Goal: Information Seeking & Learning: Learn about a topic

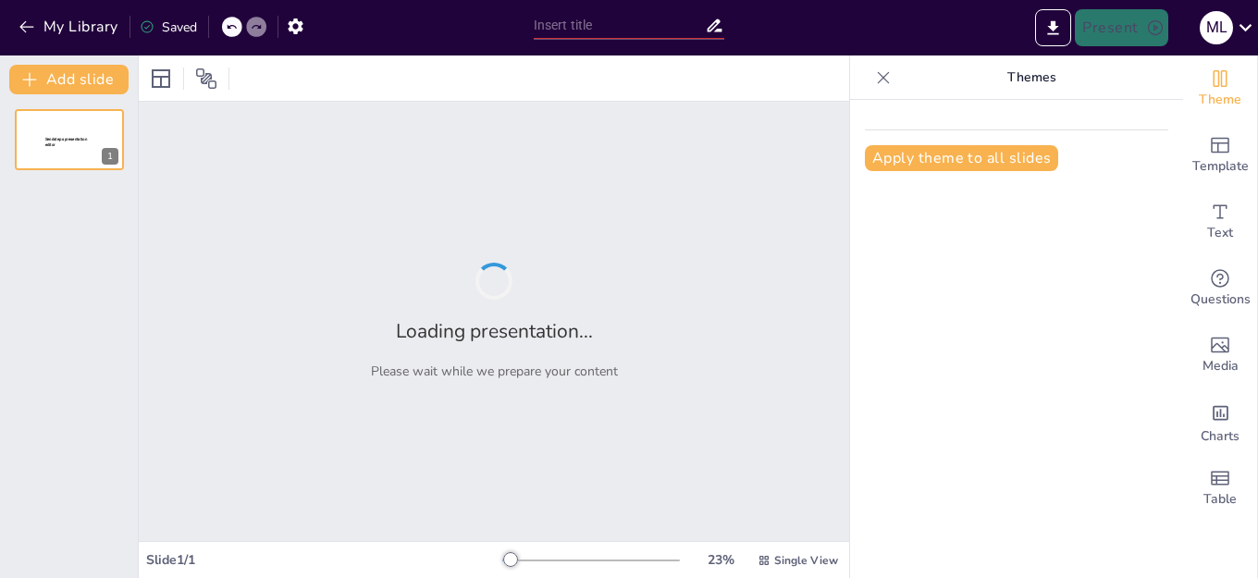
type input "La Primera [PERSON_NAME]: Fundamentos del Movimiento"
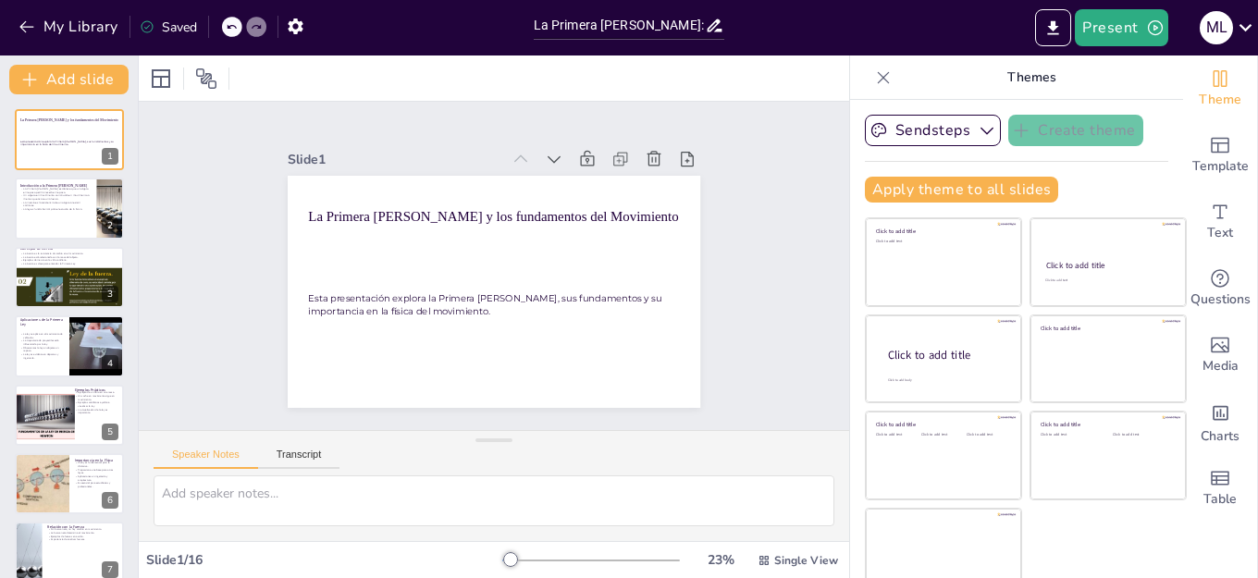
checkbox input "true"
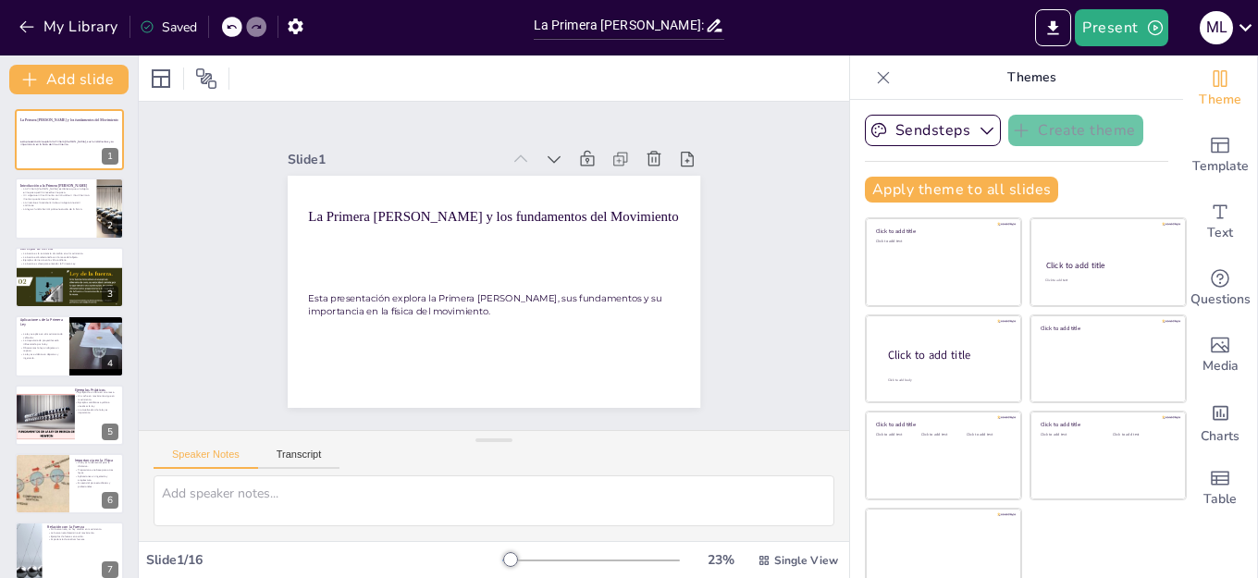
checkbox input "true"
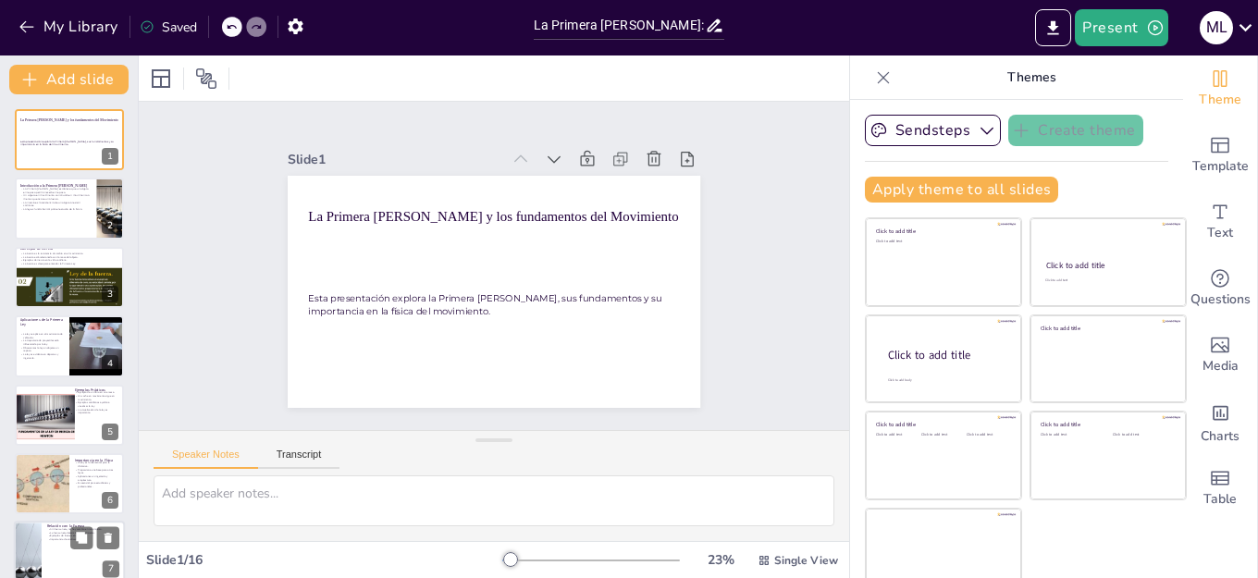
checkbox input "true"
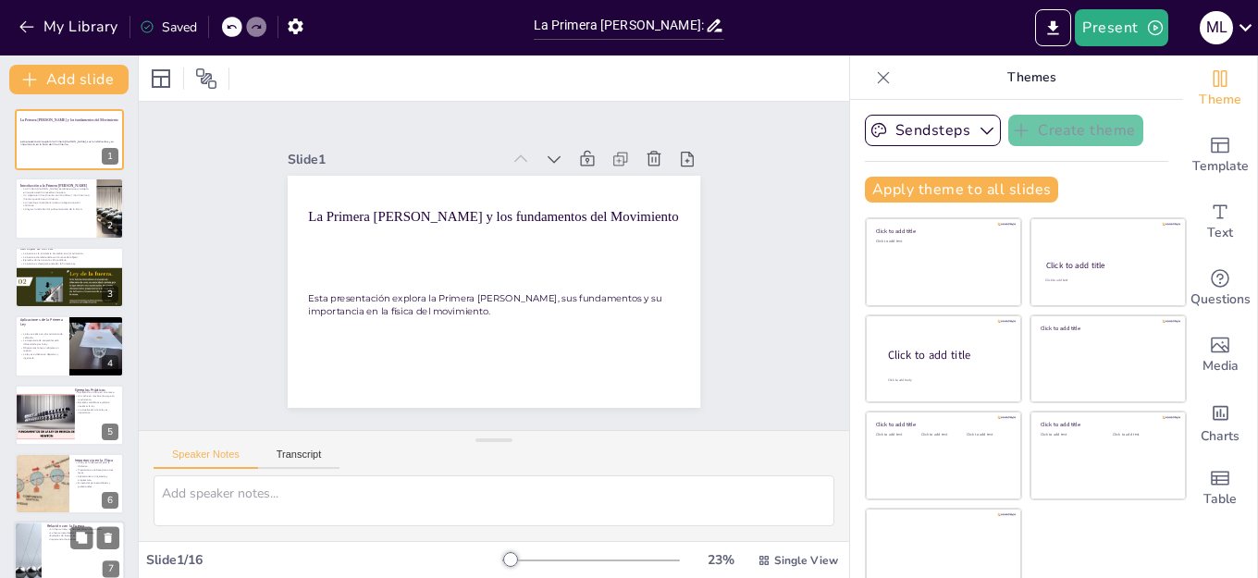
checkbox input "true"
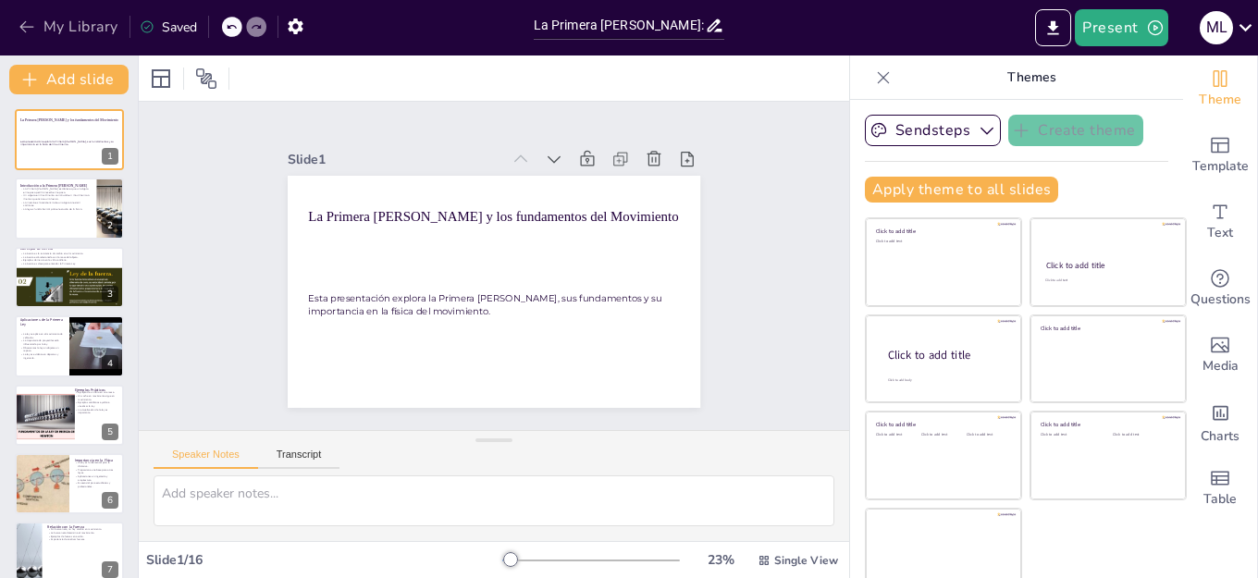
checkbox input "true"
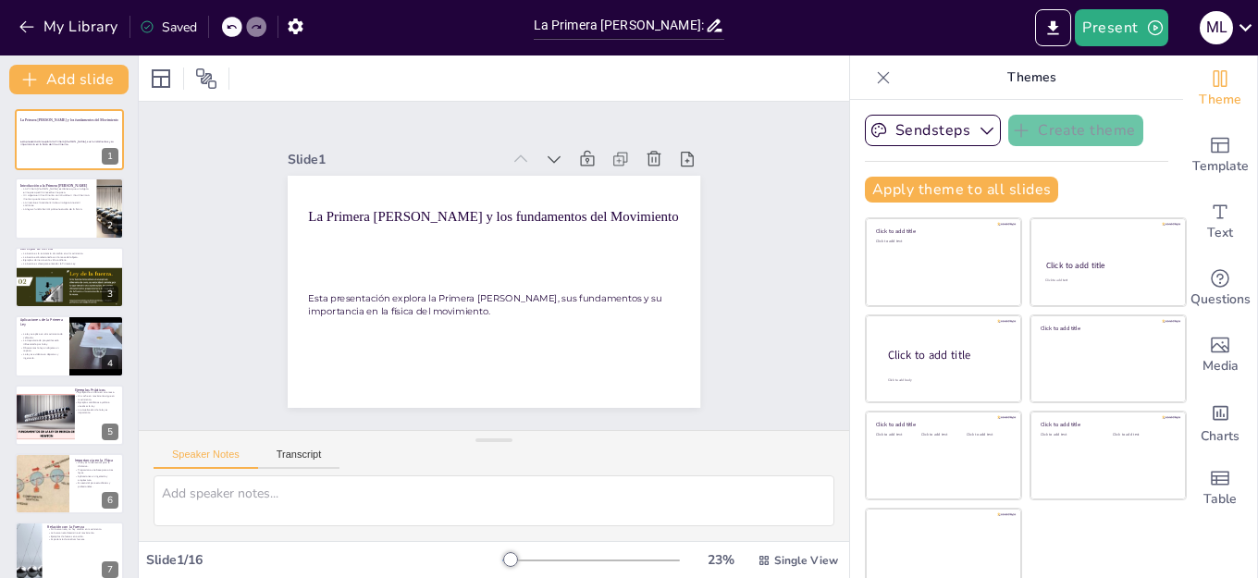
checkbox input "true"
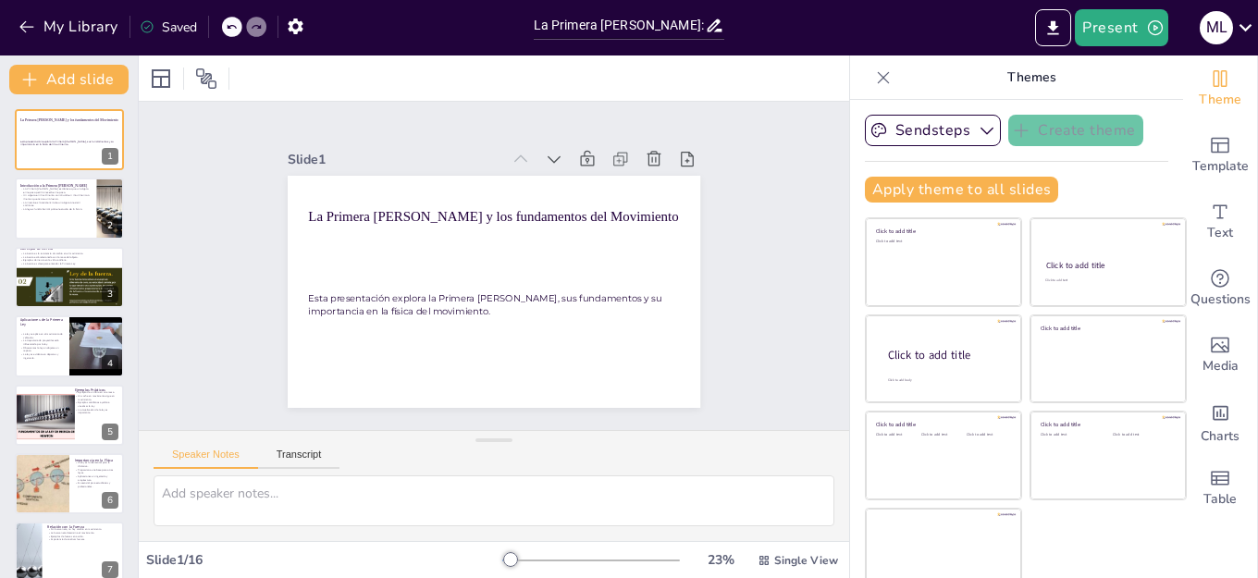
checkbox input "true"
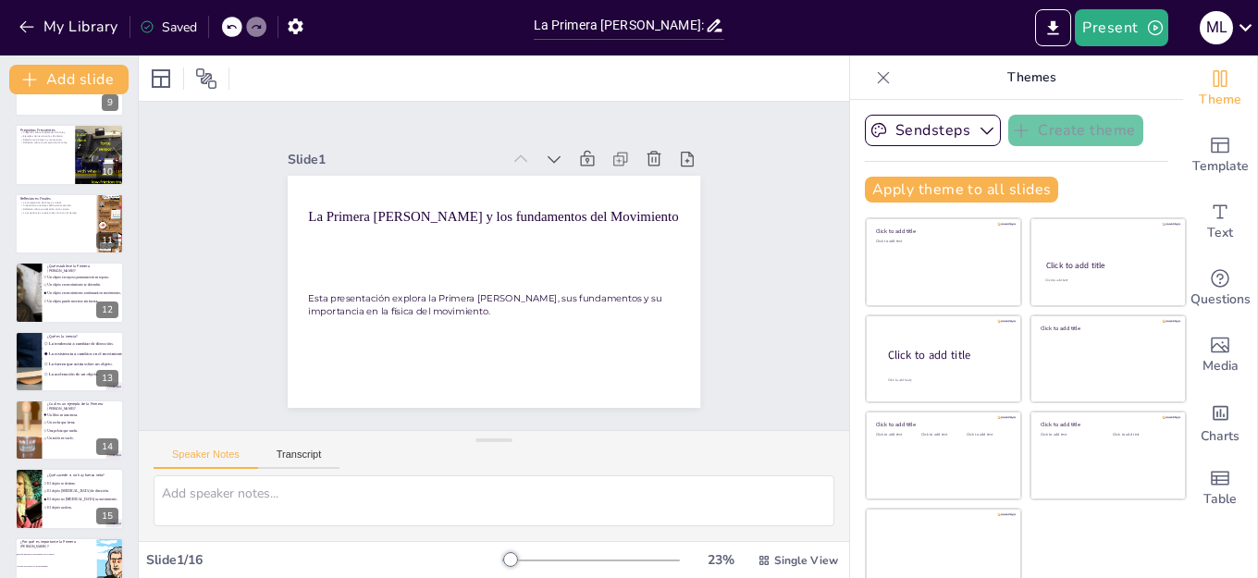
scroll to position [639, 0]
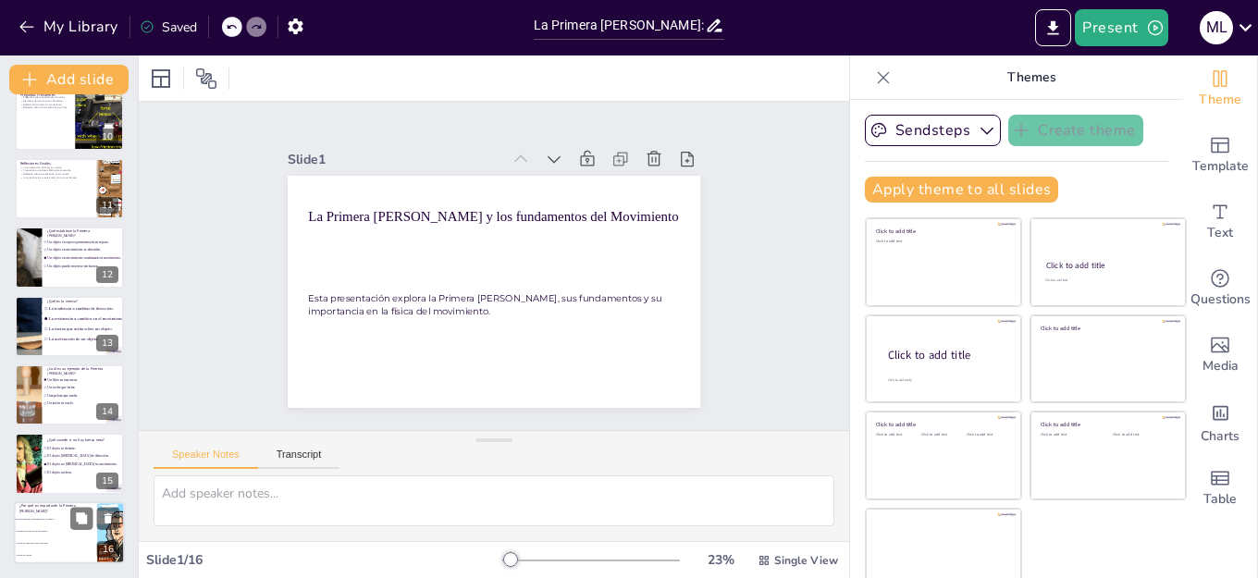
checkbox input "true"
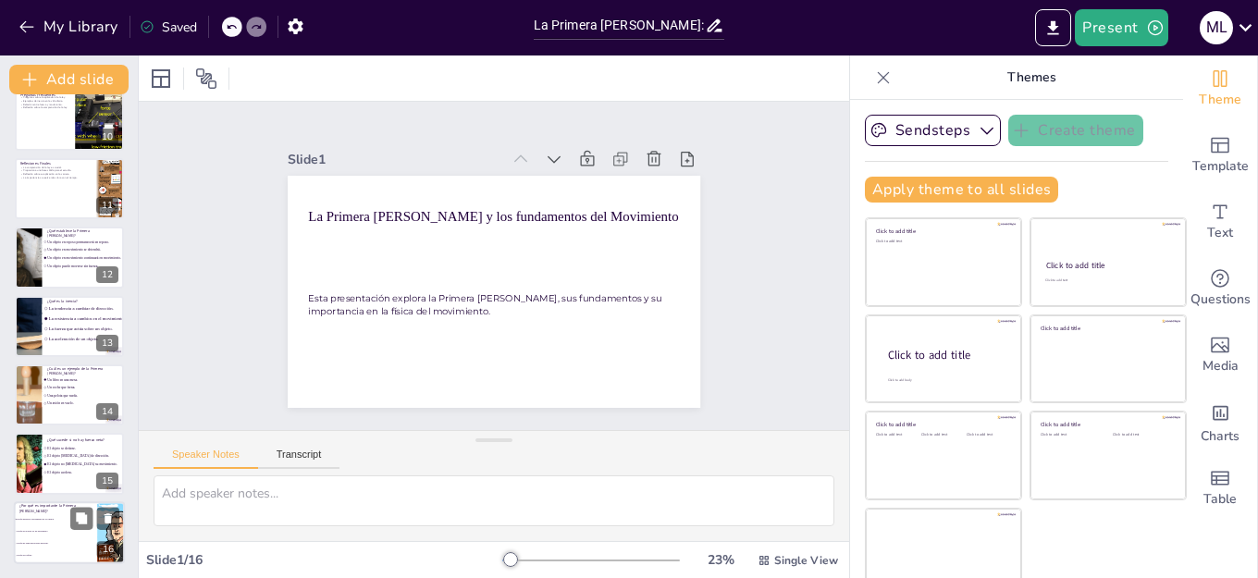
checkbox input "true"
click at [45, 526] on li "Porque es la única ley de movimiento." at bounding box center [55, 532] width 83 height 12
checkbox input "true"
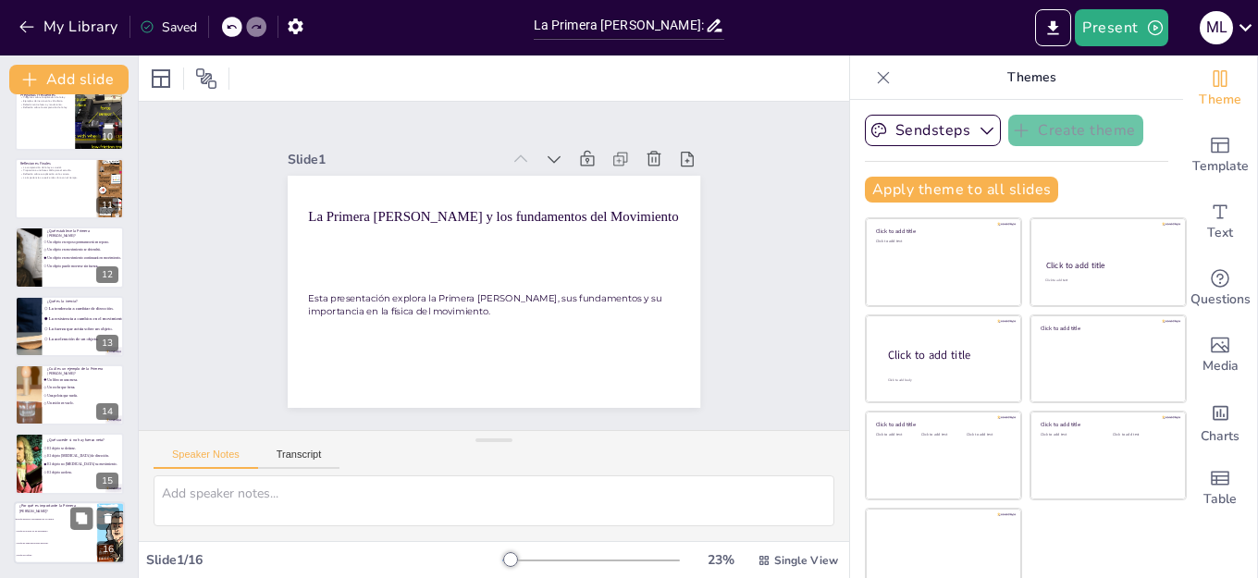
checkbox input "true"
type textarea "La respuesta correcta es que describe el movimiento de los objetos. La Primera …"
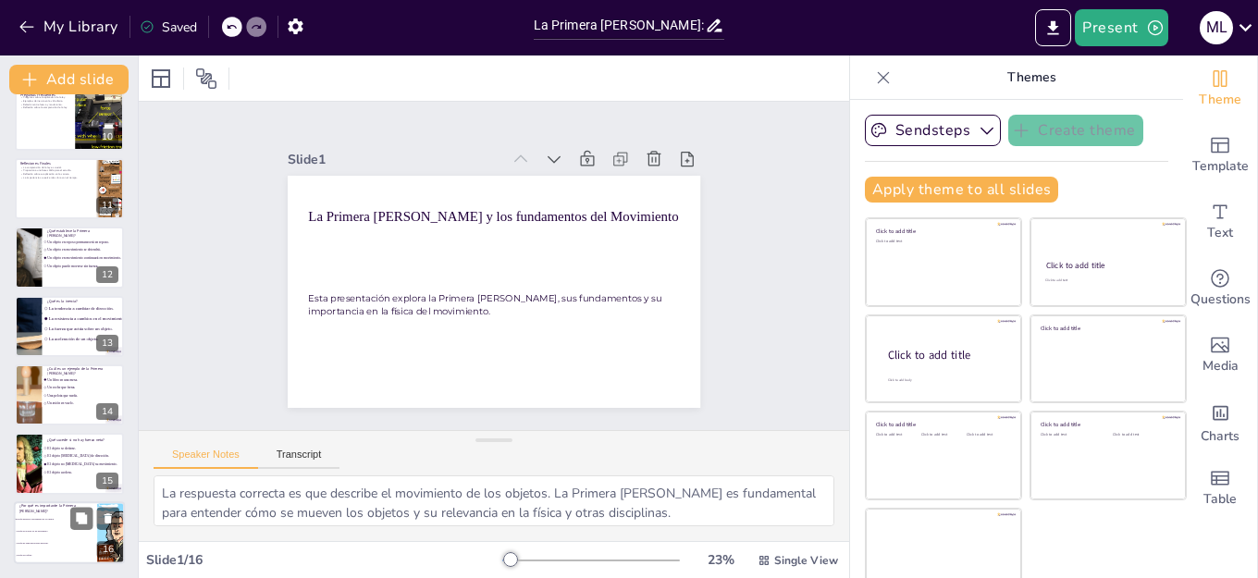
checkbox input "true"
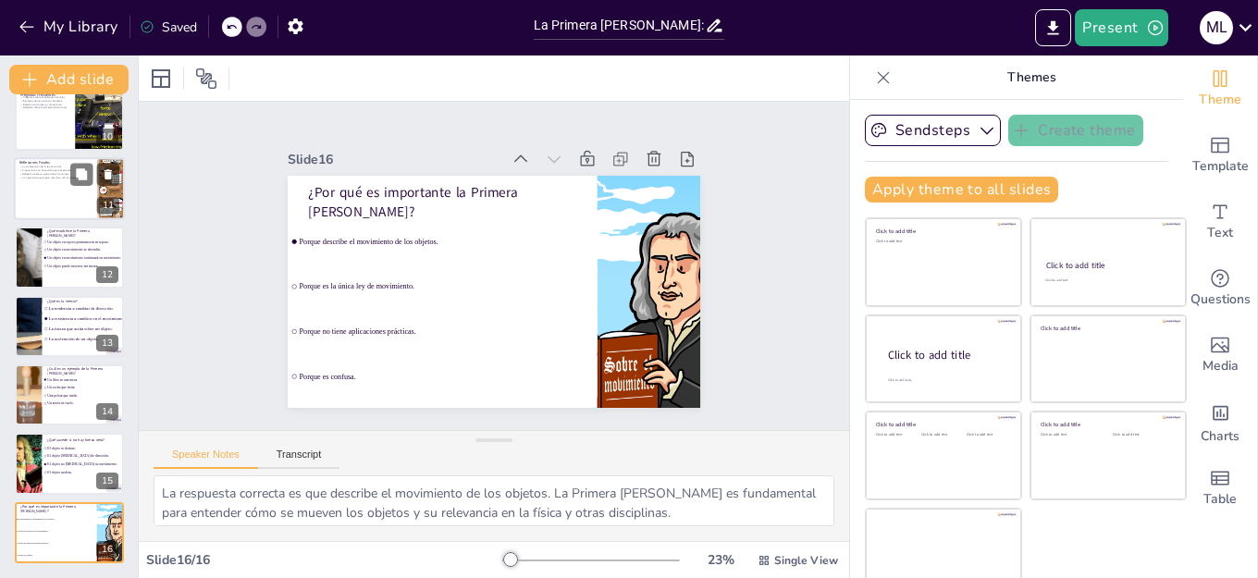
checkbox input "true"
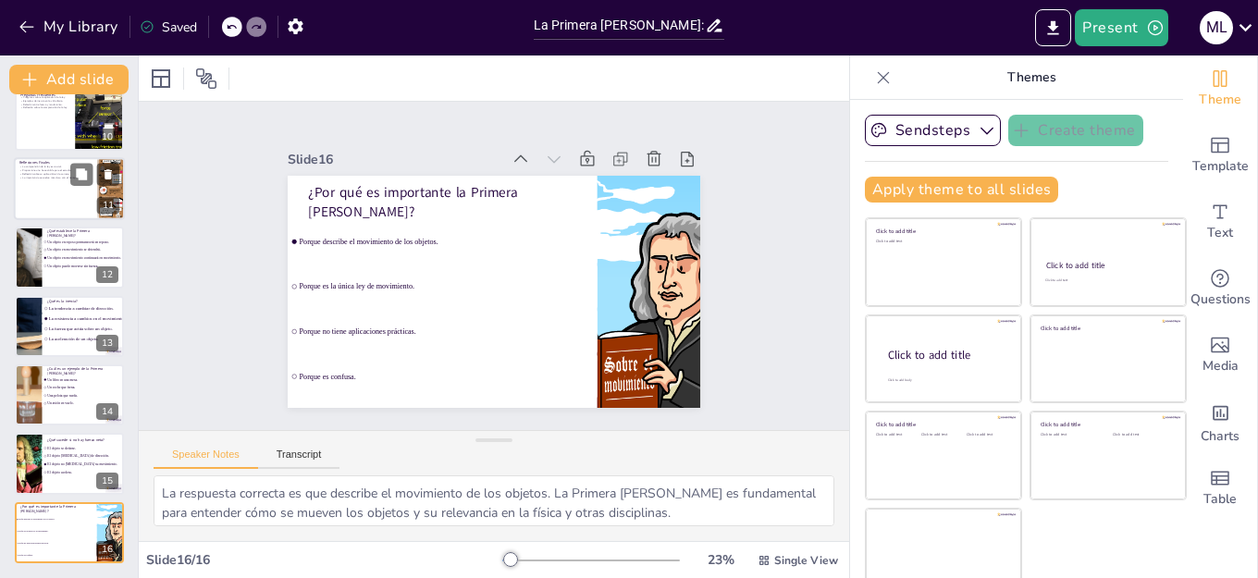
checkbox input "true"
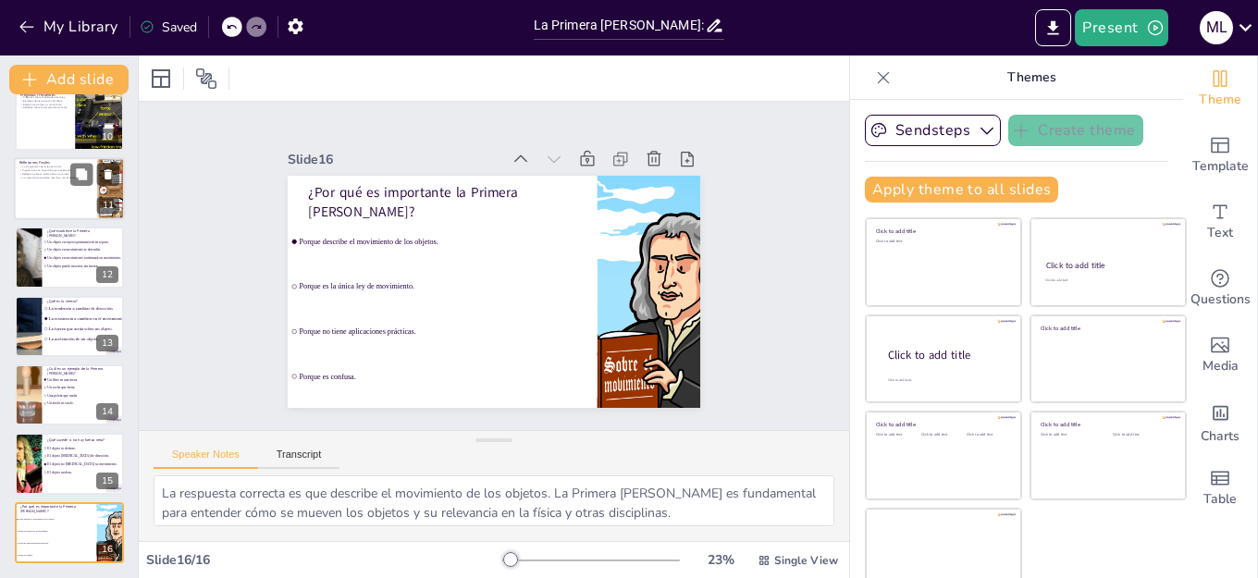
checkbox input "true"
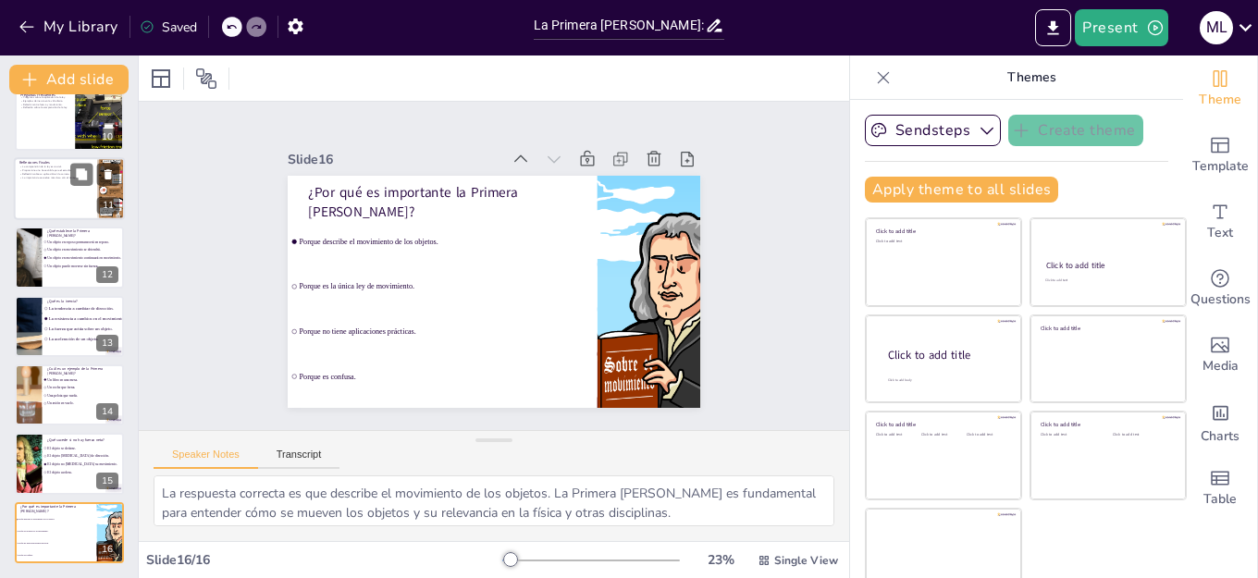
checkbox input "true"
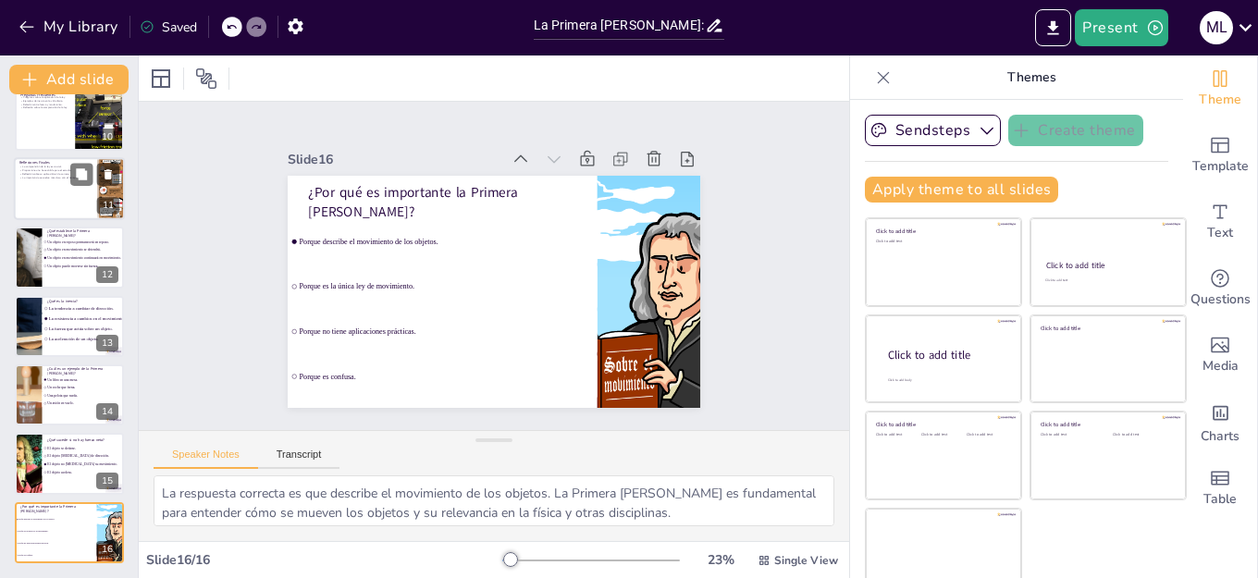
checkbox input "true"
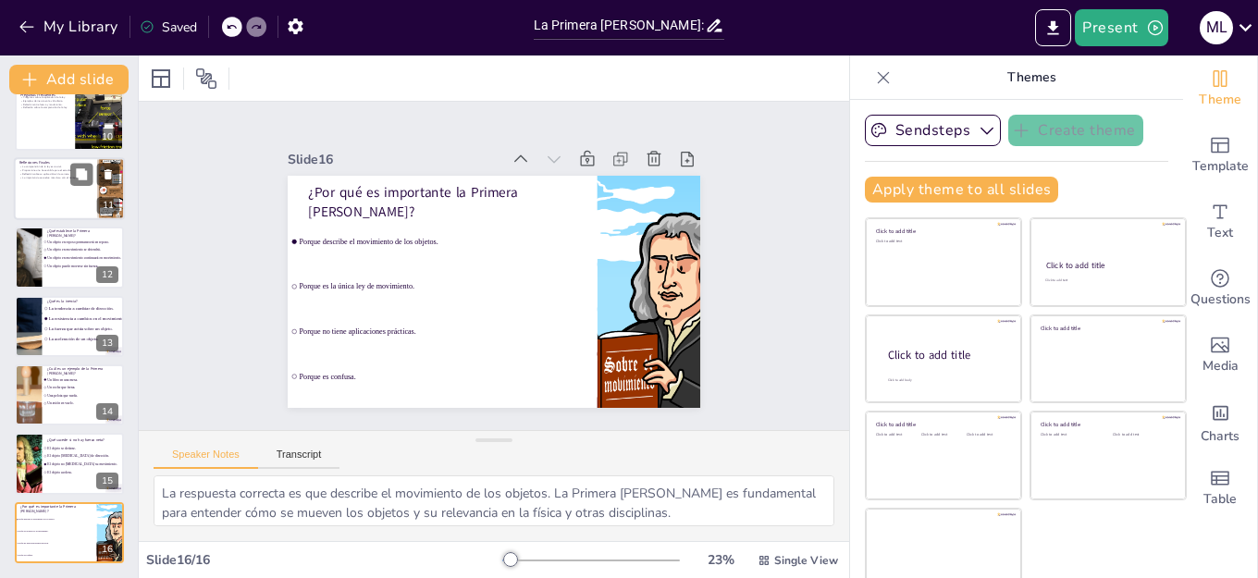
click at [49, 190] on div at bounding box center [69, 188] width 111 height 63
checkbox input "true"
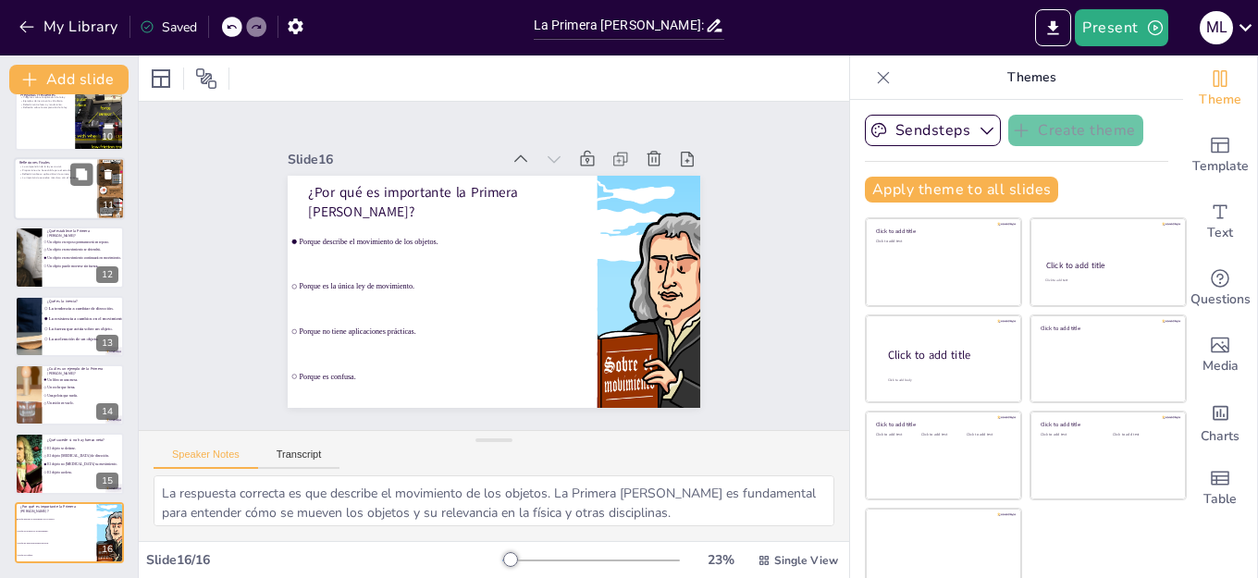
type textarea "La comprensión de la Primera [PERSON_NAME] es crucial para cualquier estudiante…"
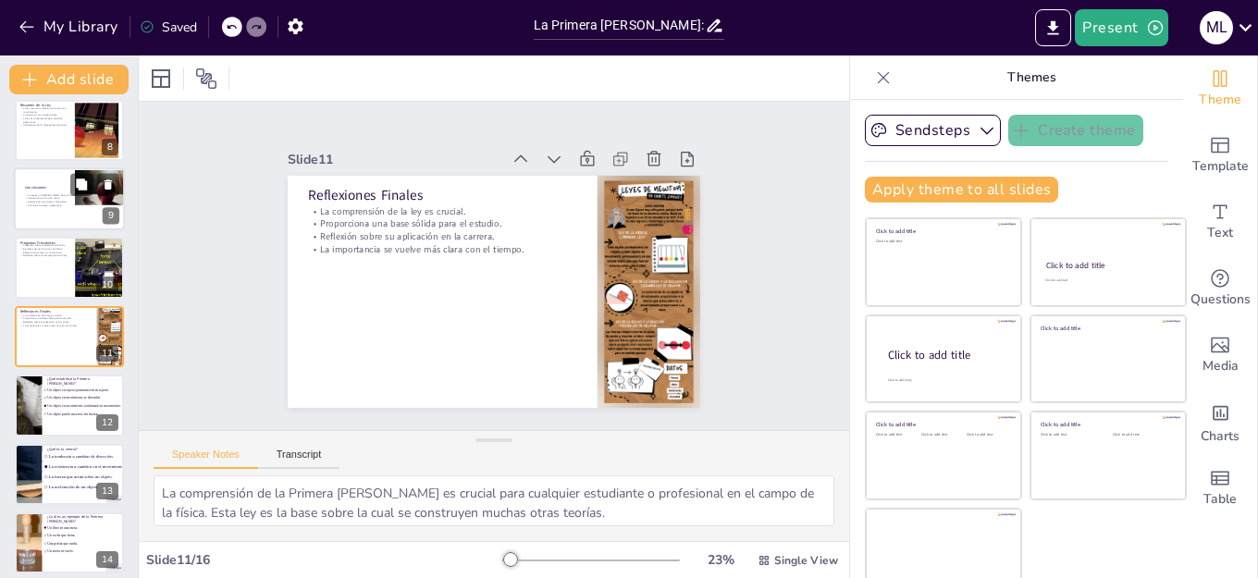
checkbox input "true"
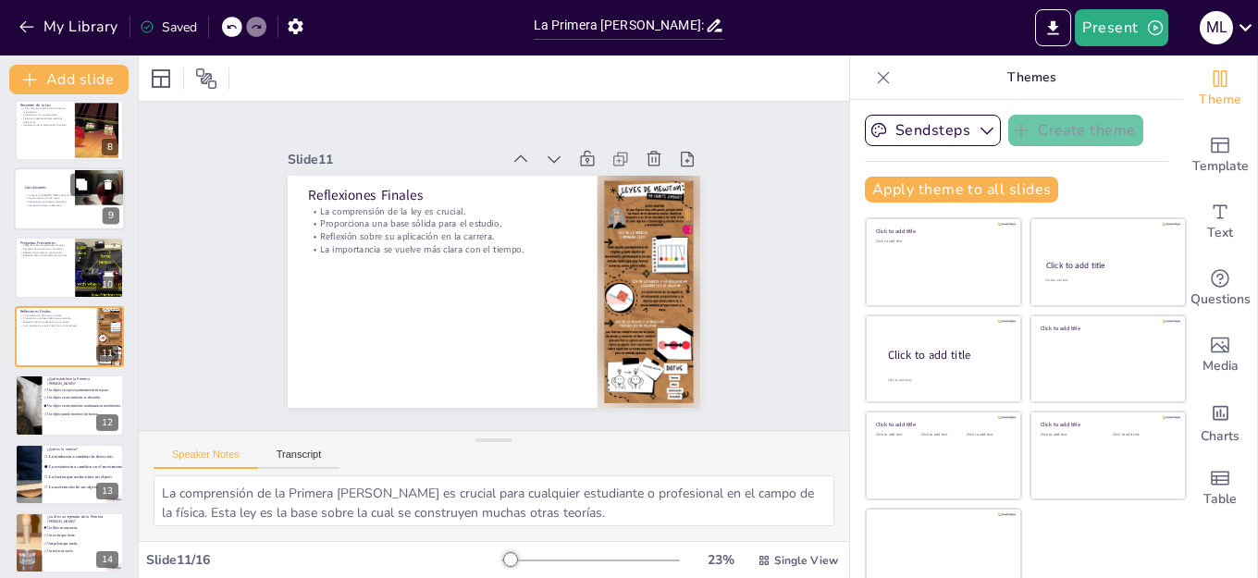
checkbox input "true"
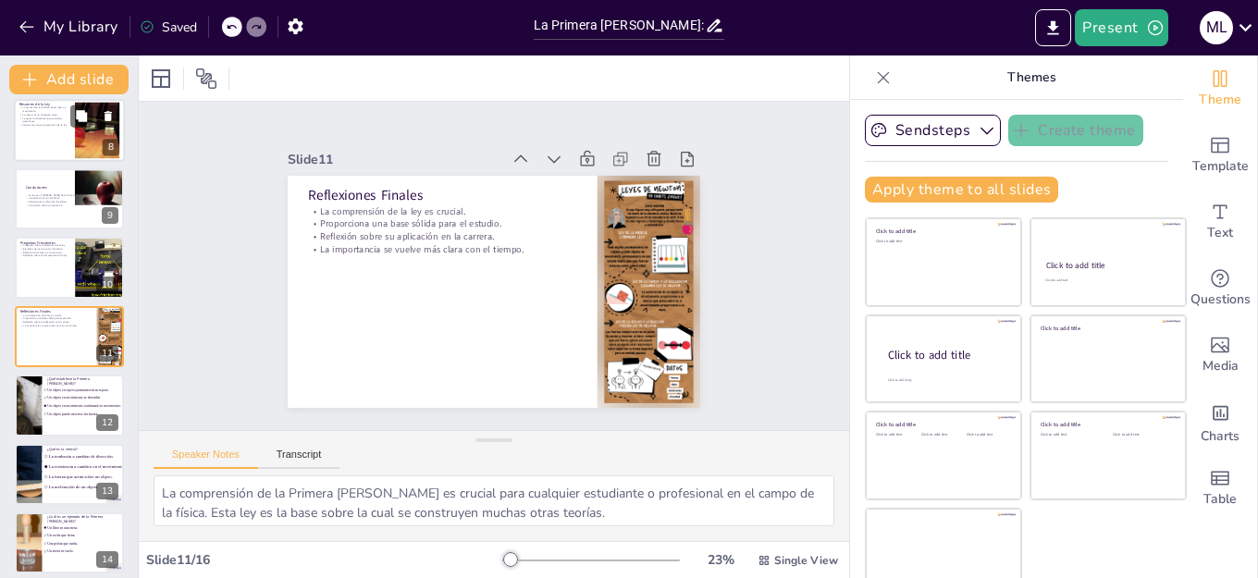
checkbox input "true"
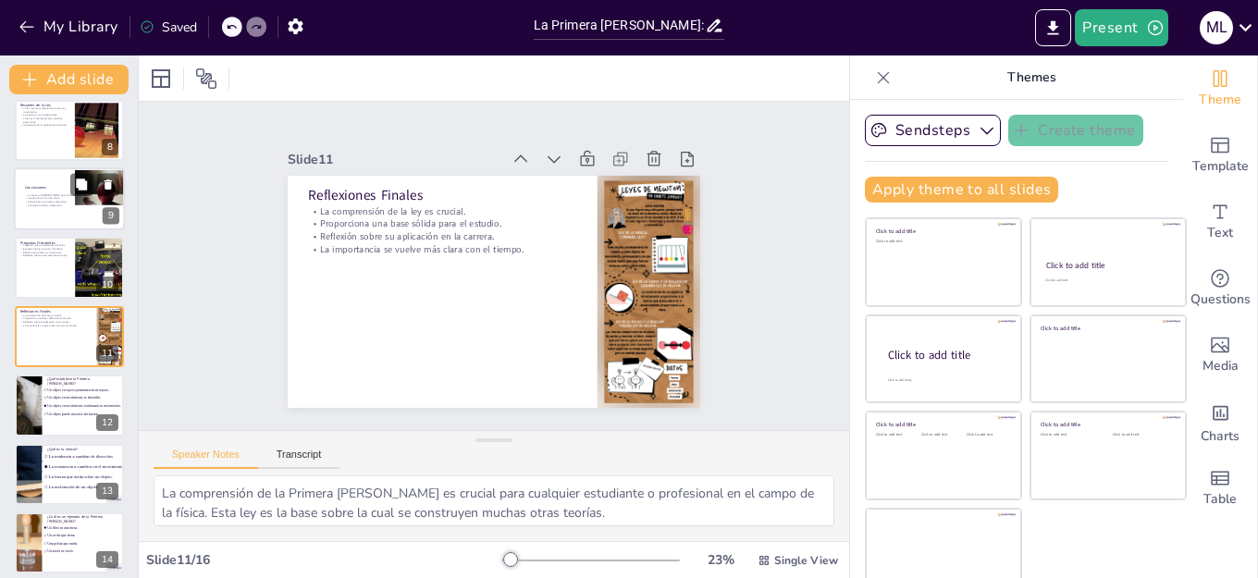
checkbox input "true"
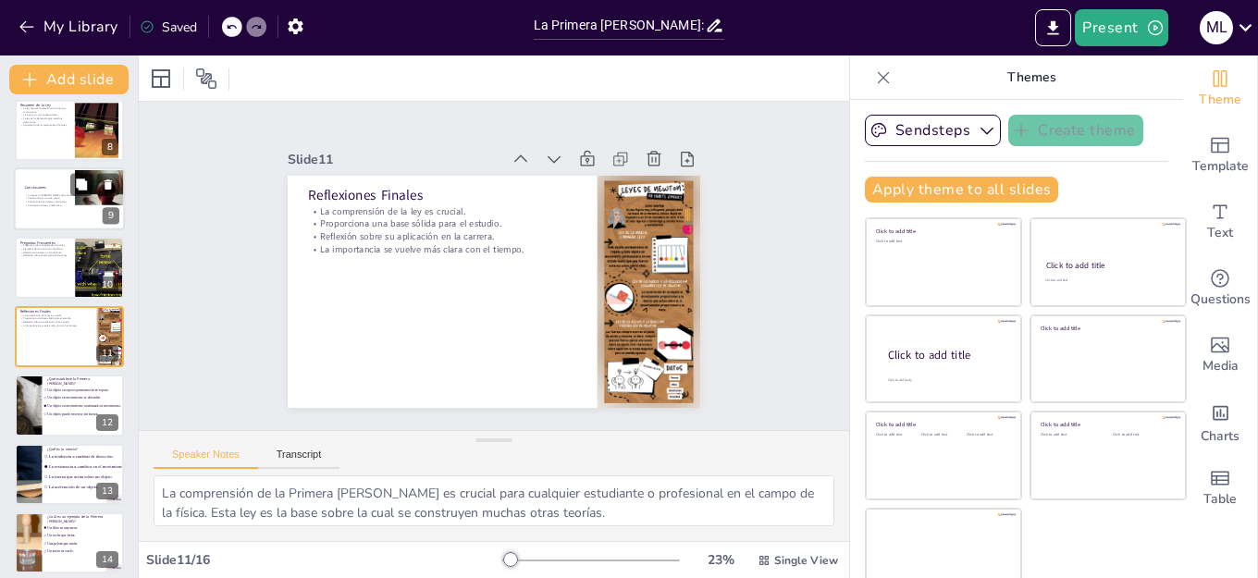
click at [46, 217] on div at bounding box center [69, 198] width 111 height 63
checkbox input "true"
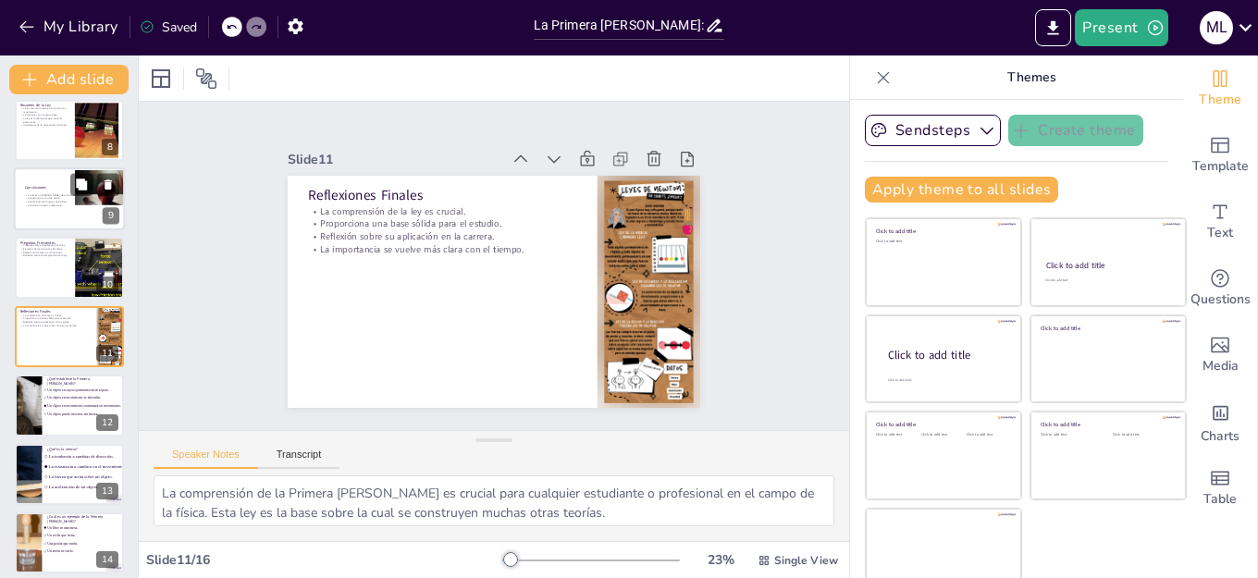
type textarea "La Primera [PERSON_NAME] es un [PERSON_NAME] fundamental de la física clásica. …"
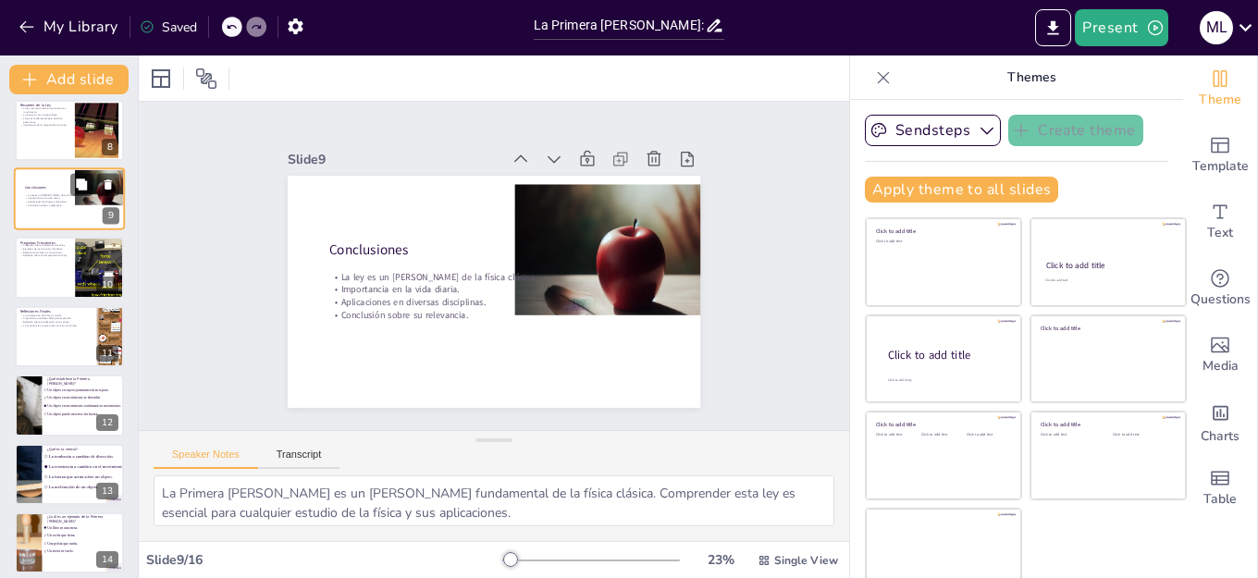
scroll to position [353, 0]
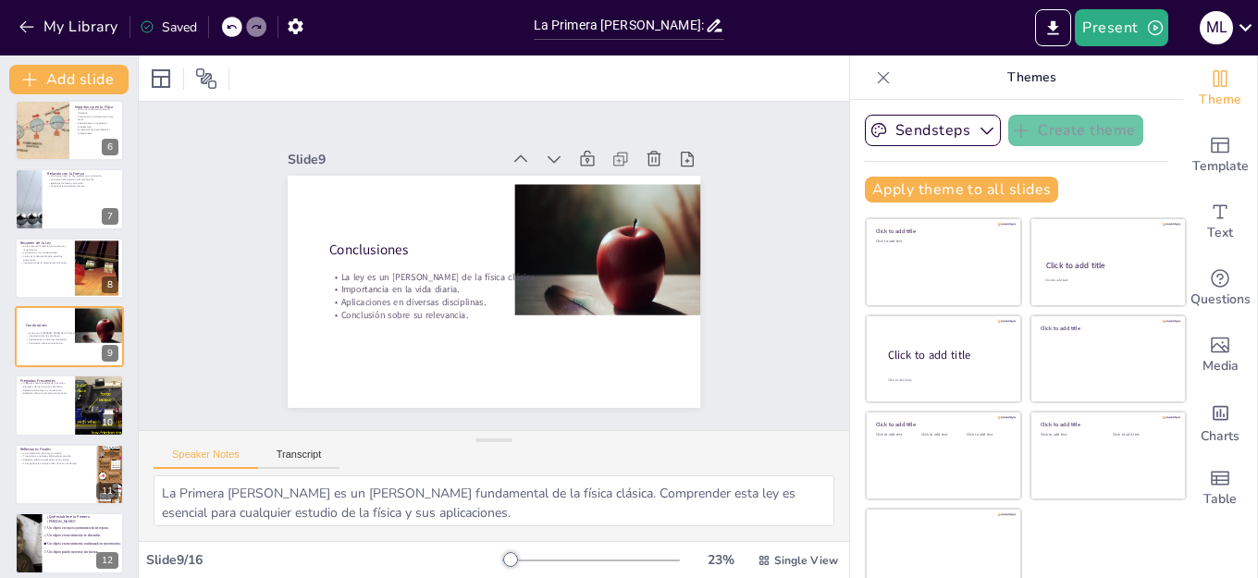
checkbox input "true"
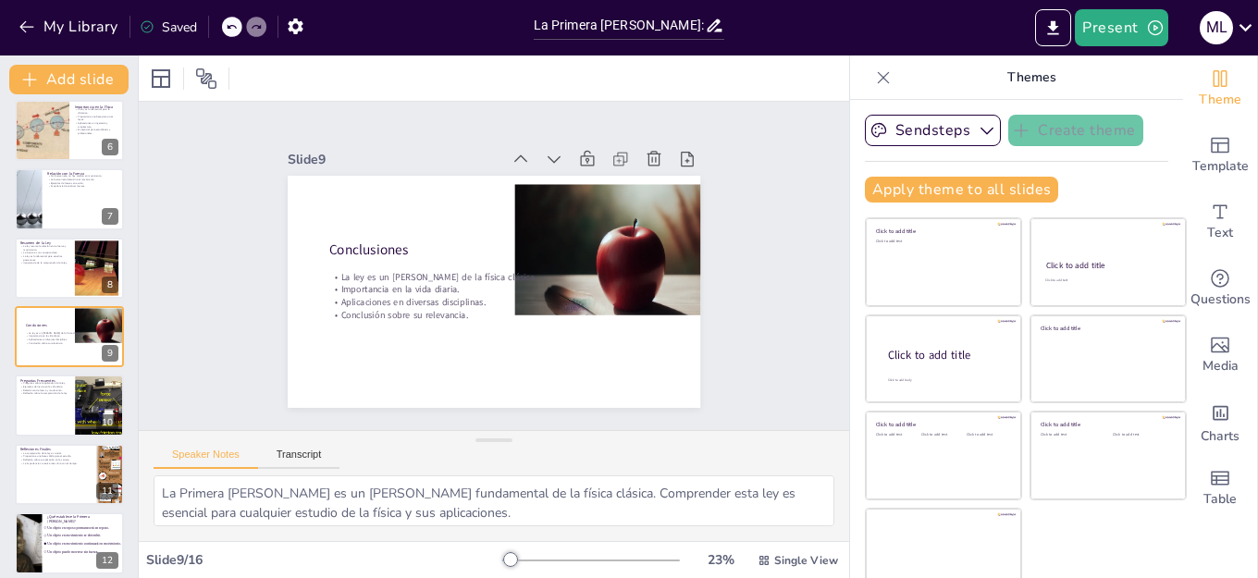
checkbox input "true"
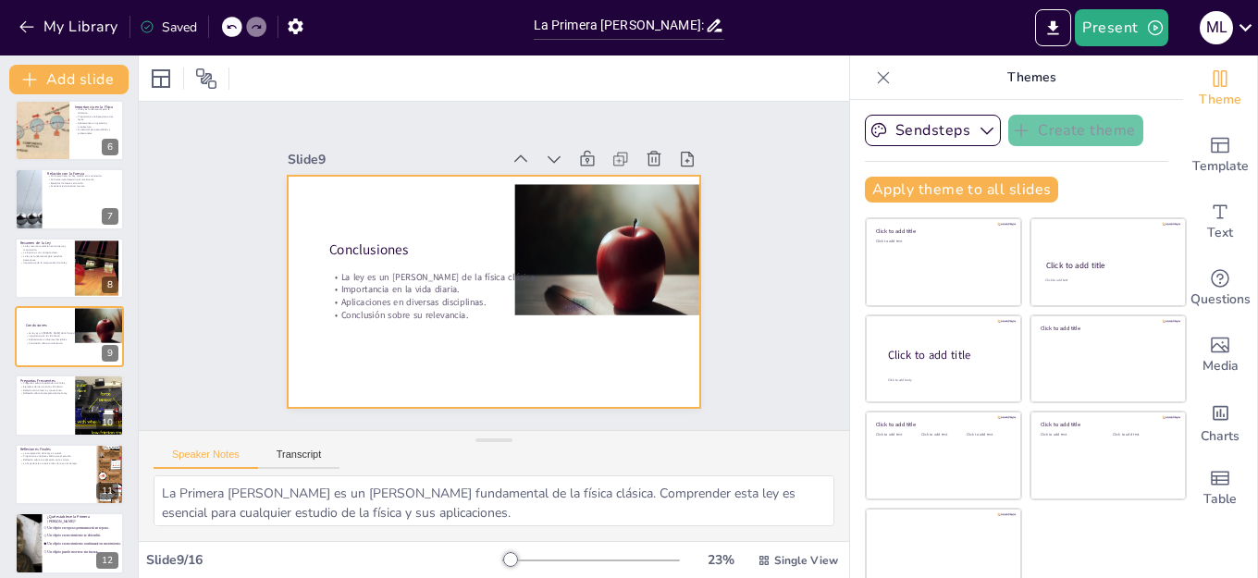
checkbox input "true"
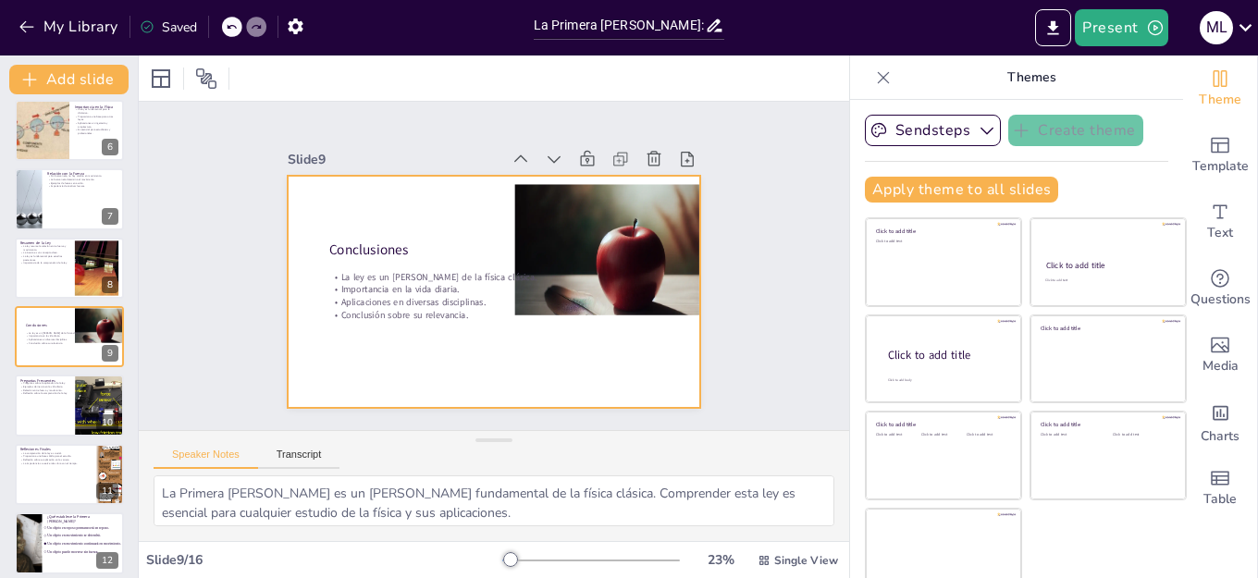
checkbox input "true"
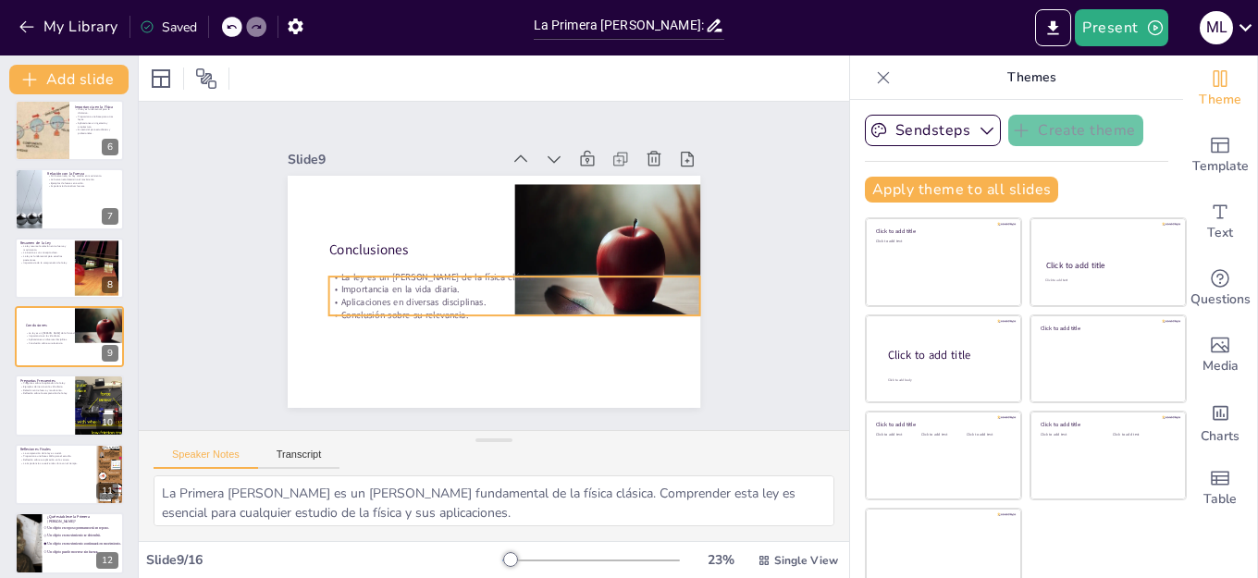
checkbox input "true"
click at [428, 280] on p "Importancia en la vida diaria." at bounding box center [478, 293] width 127 height 357
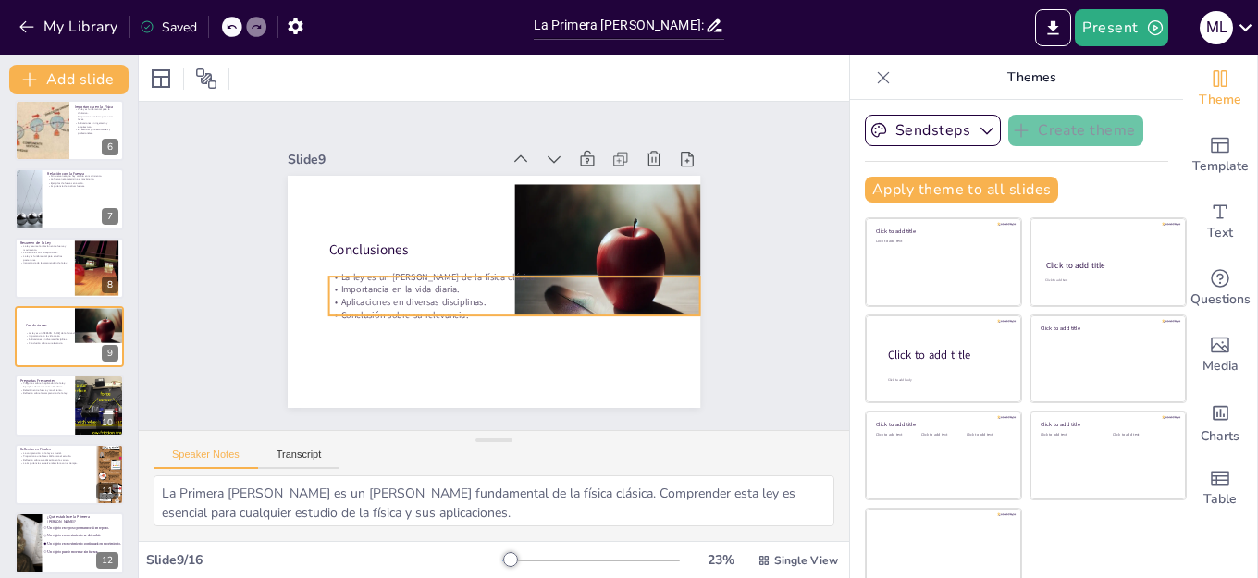
checkbox input "true"
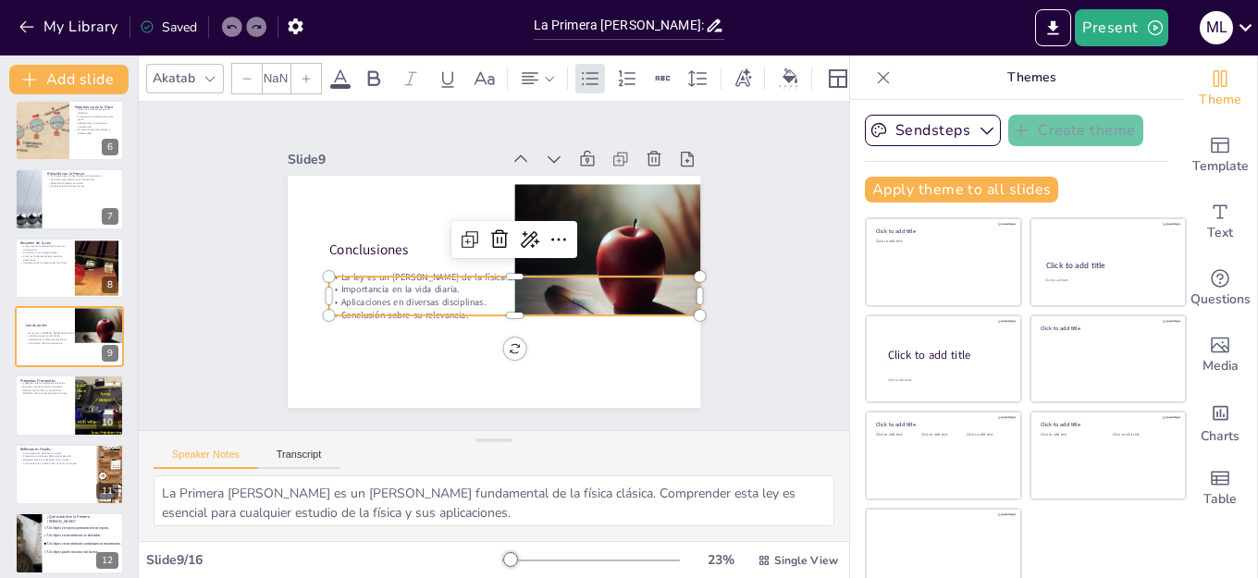
type input "32"
checkbox input "true"
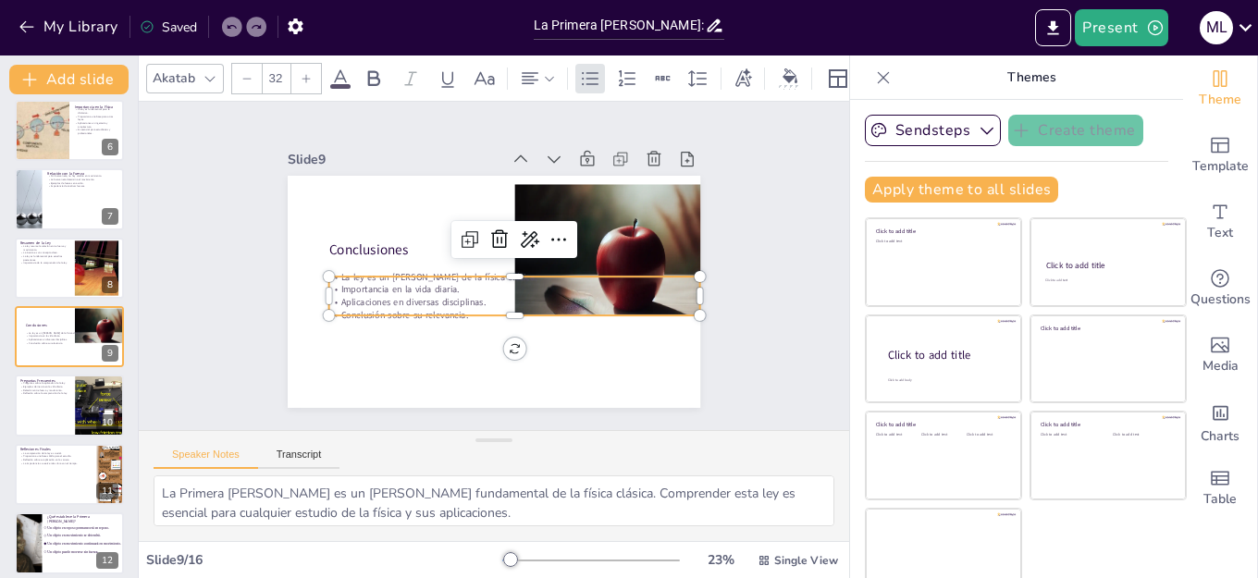
click at [406, 293] on p "Aplicaciones en diversas disciplinas." at bounding box center [502, 306] width 357 height 127
checkbox input "true"
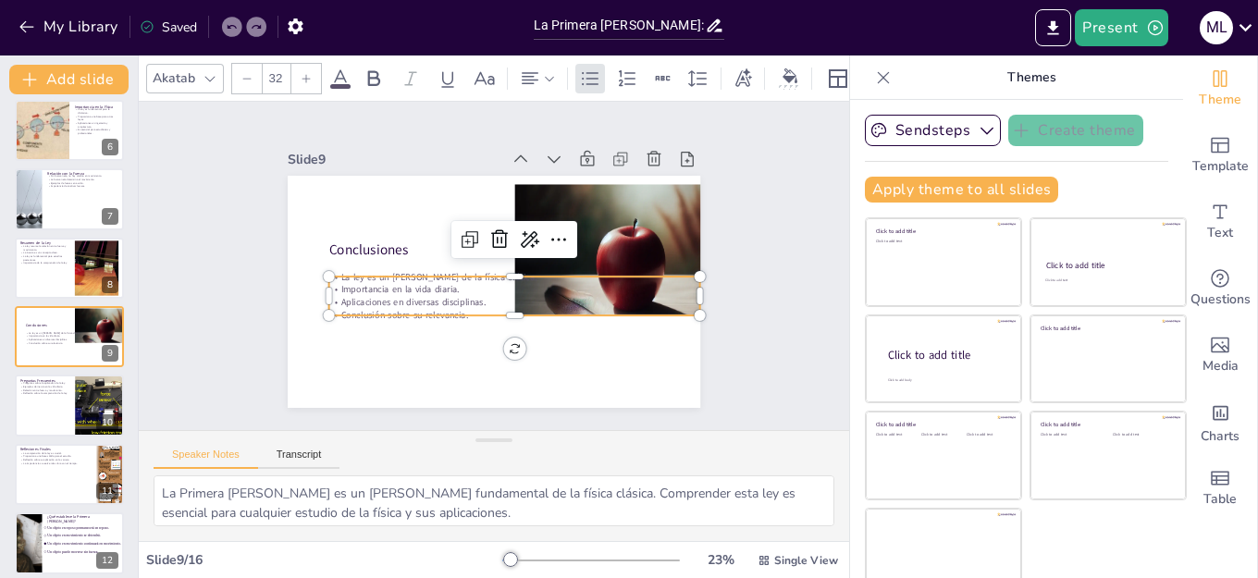
checkbox input "true"
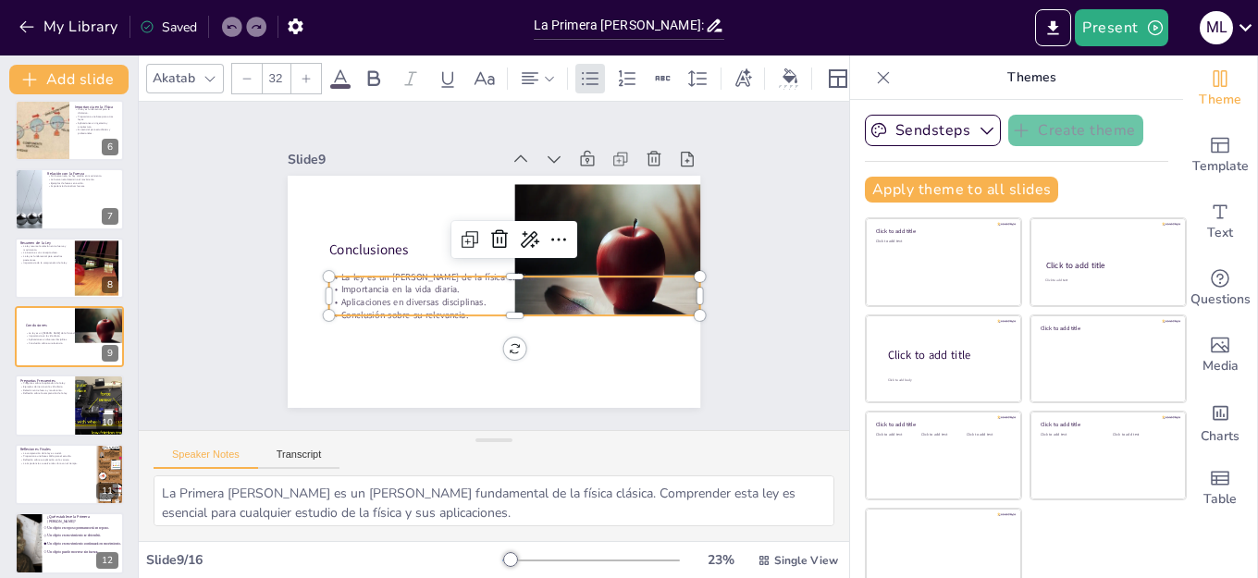
checkbox input "true"
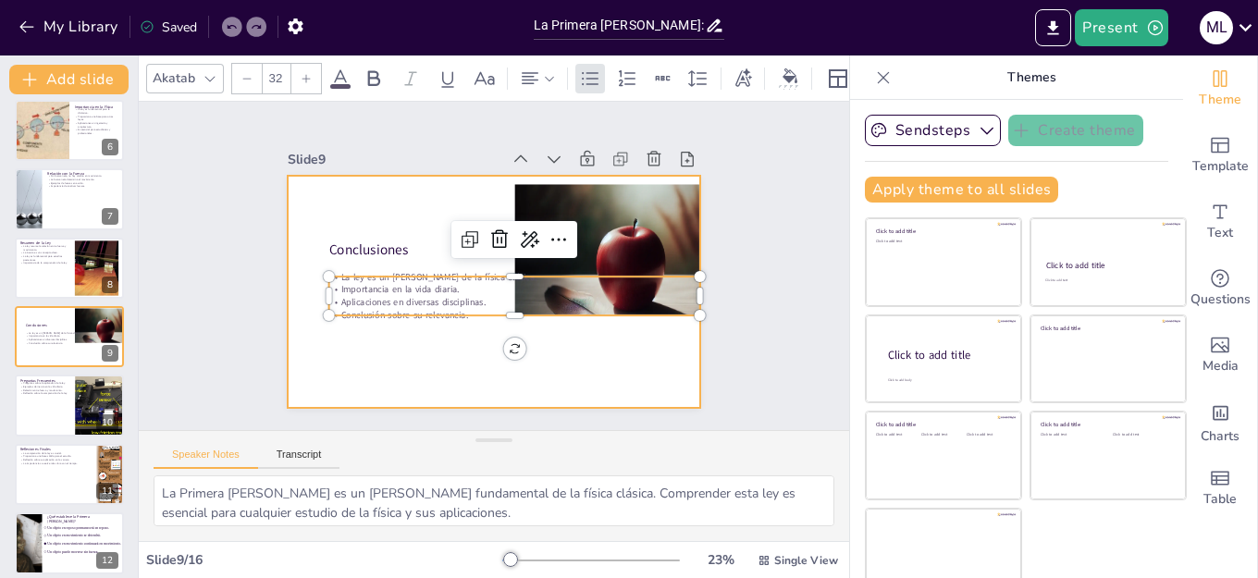
checkbox input "true"
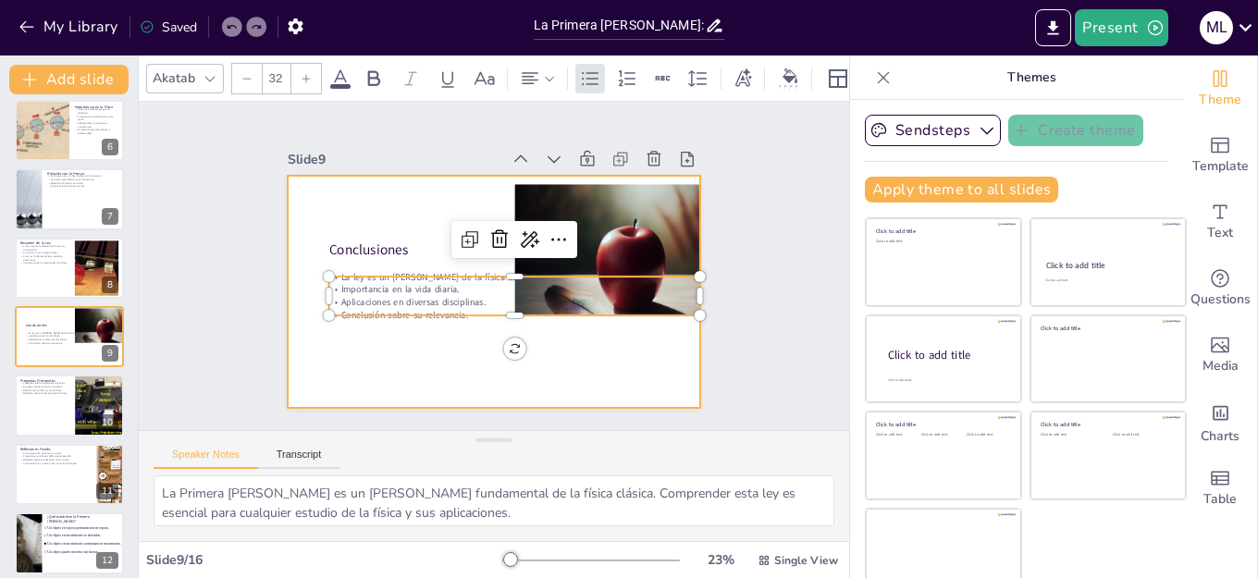
checkbox input "true"
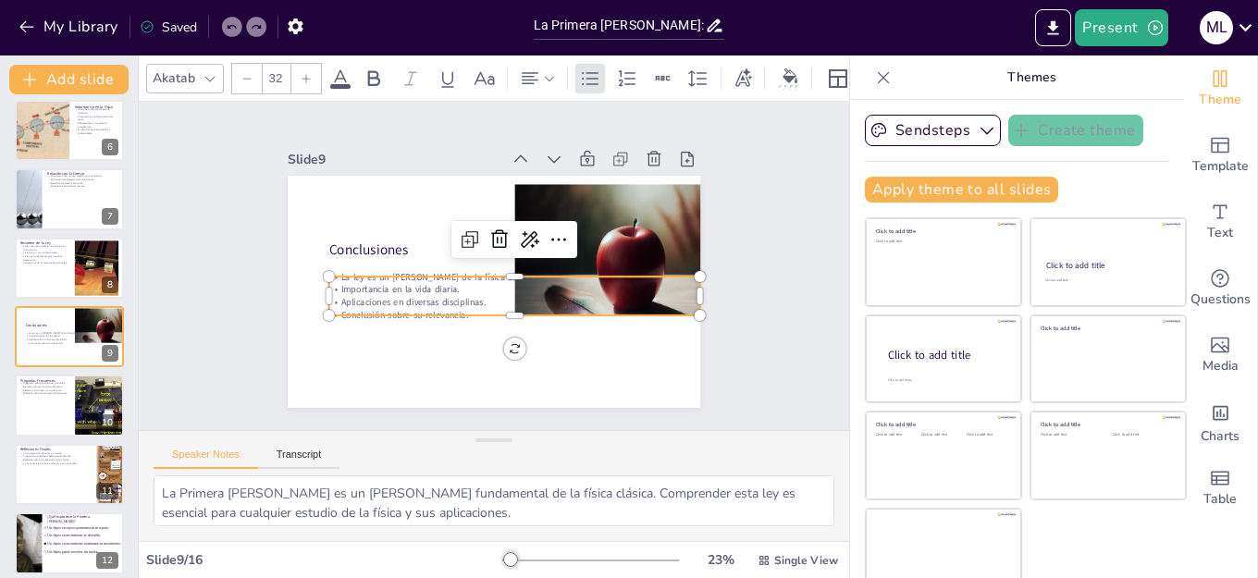
checkbox input "true"
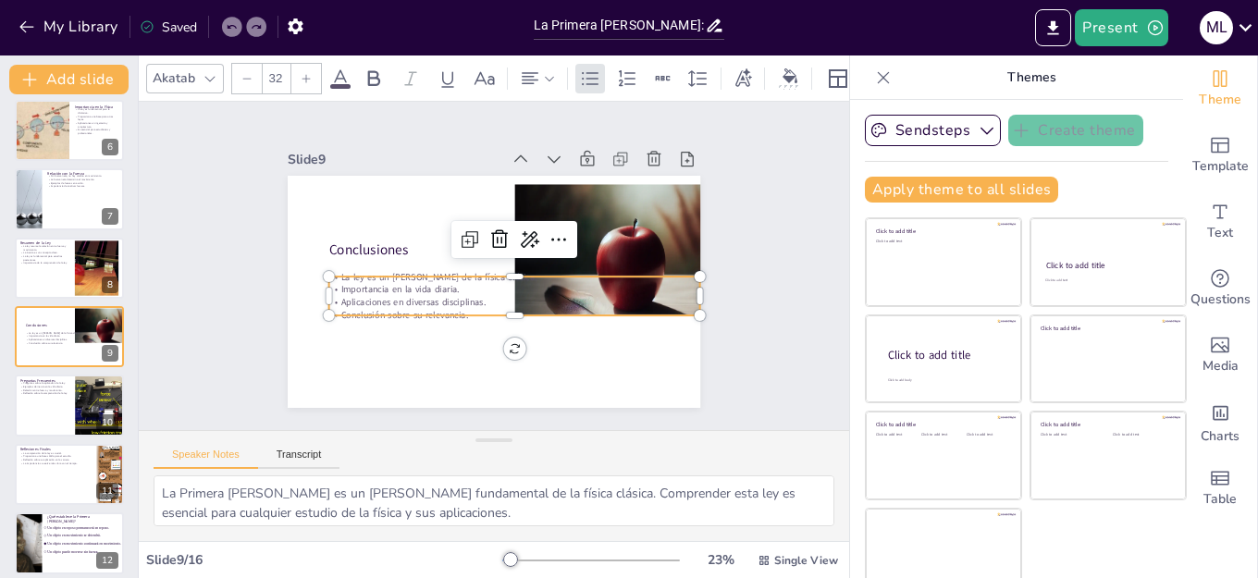
checkbox input "true"
click at [336, 286] on p "Importancia en la vida diaria." at bounding box center [506, 294] width 357 height 127
checkbox input "true"
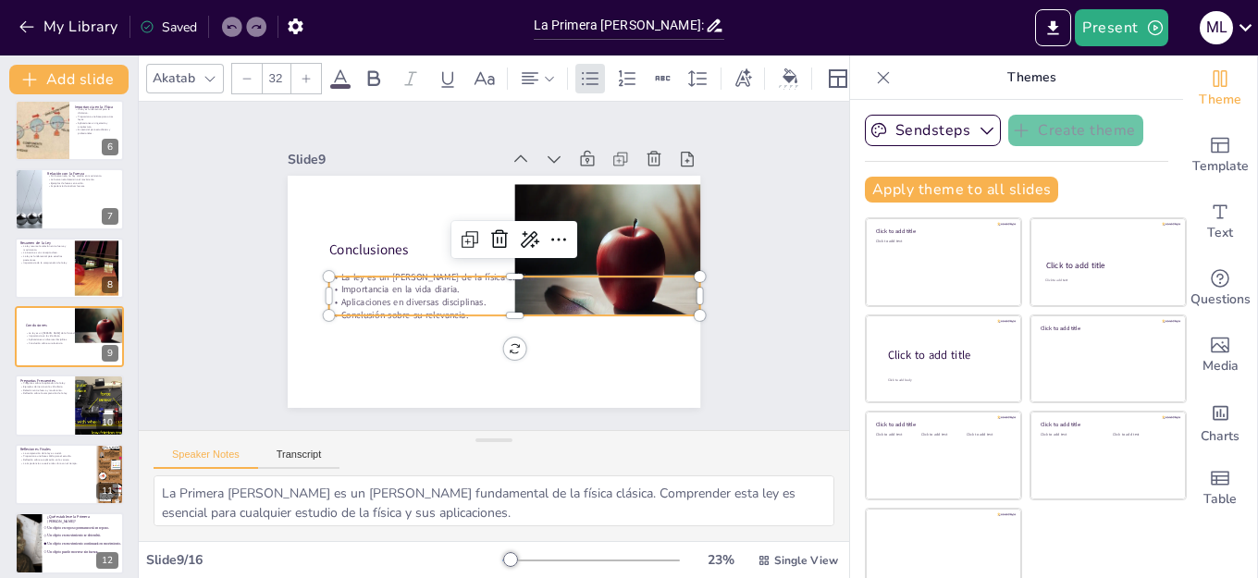
checkbox input "true"
click at [336, 286] on p "Importancia en la vida diaria." at bounding box center [503, 296] width 345 height 163
checkbox input "true"
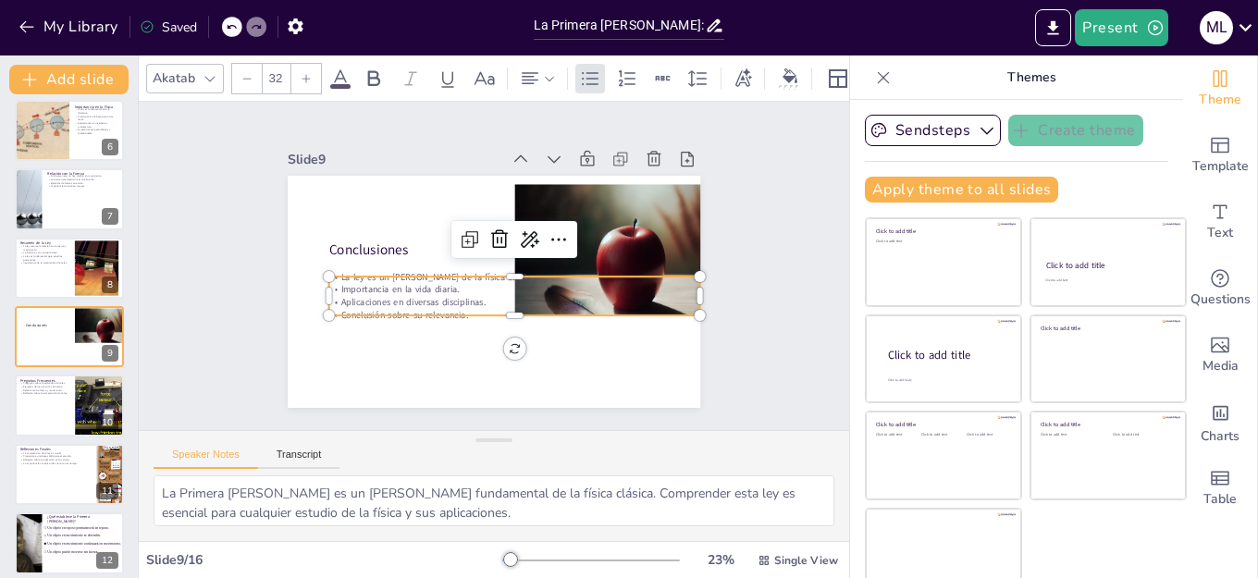
checkbox input "true"
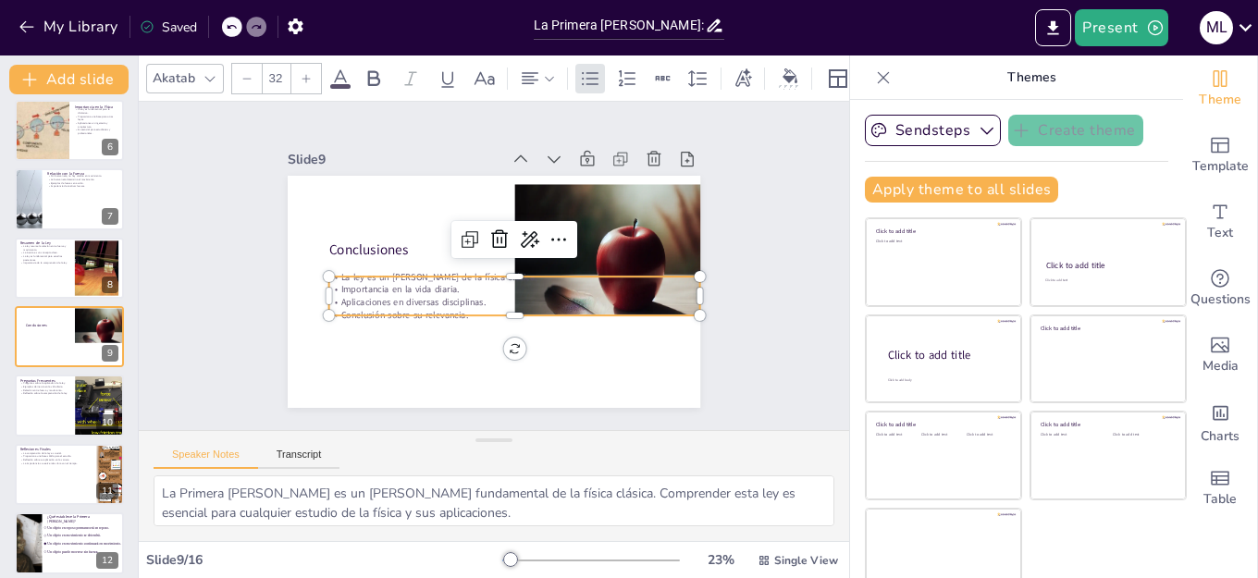
checkbox input "true"
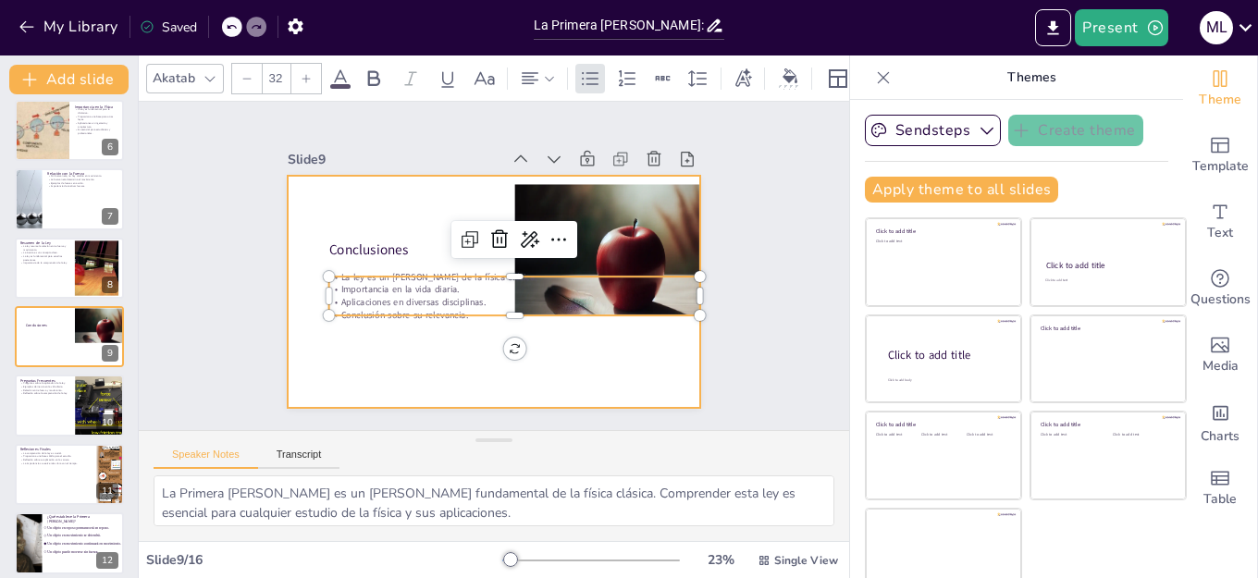
checkbox input "true"
click at [453, 314] on div at bounding box center [471, 322] width 286 height 260
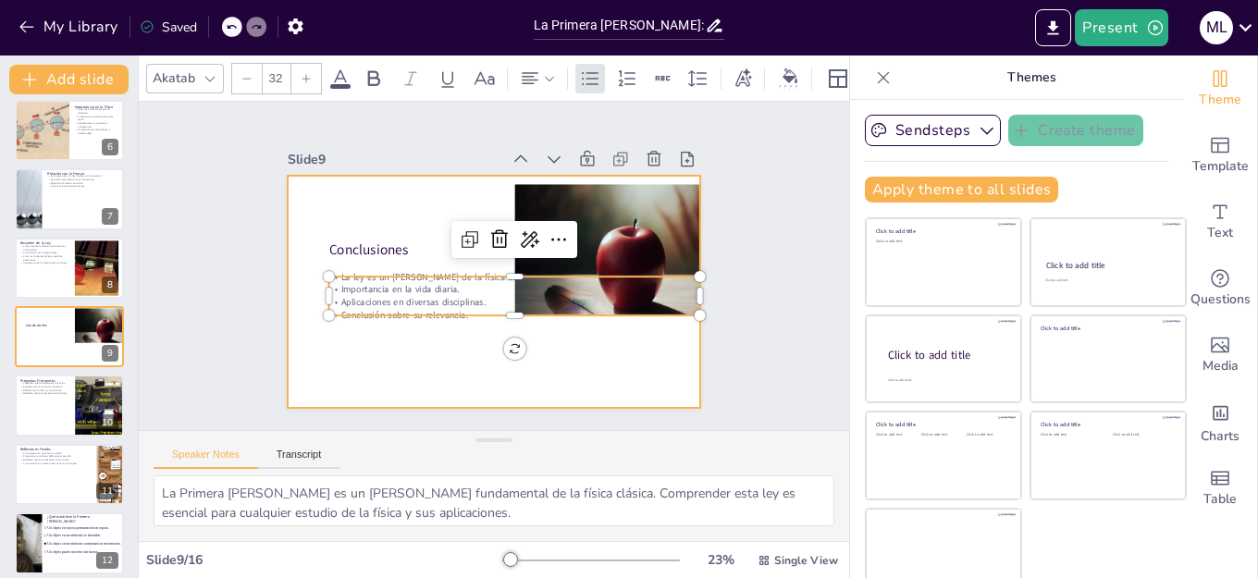
checkbox input "true"
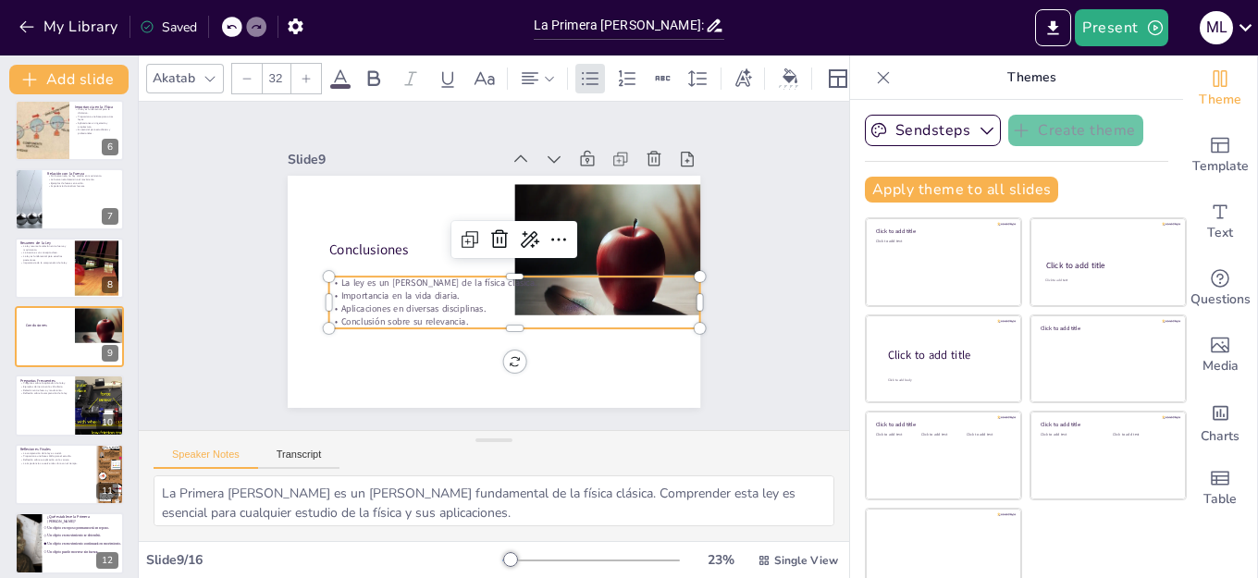
checkbox input "true"
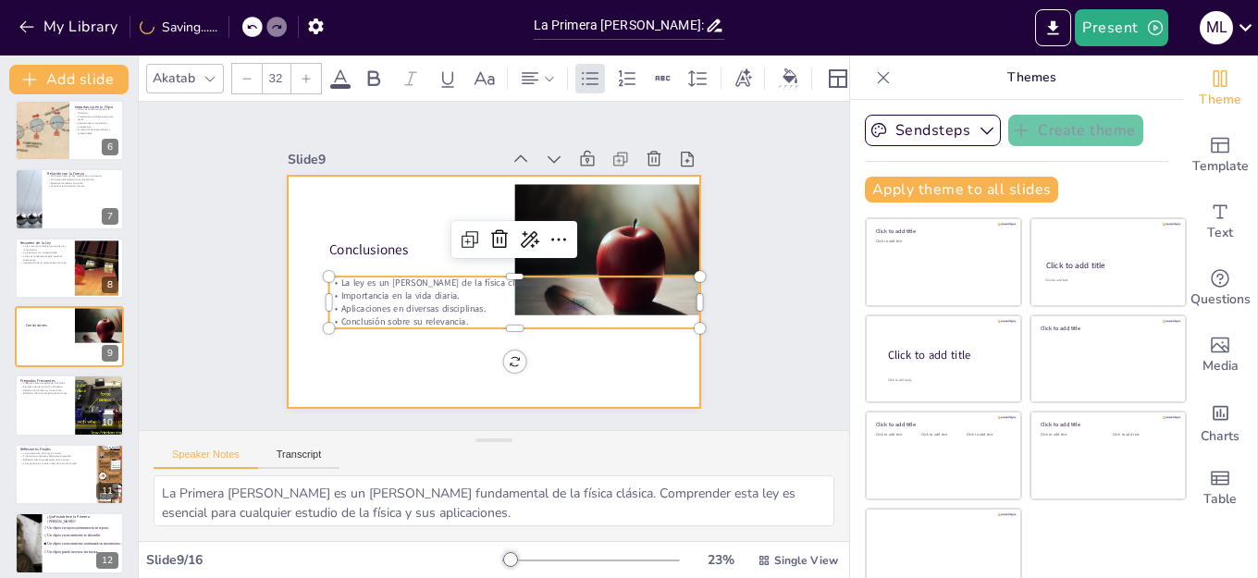
checkbox input "true"
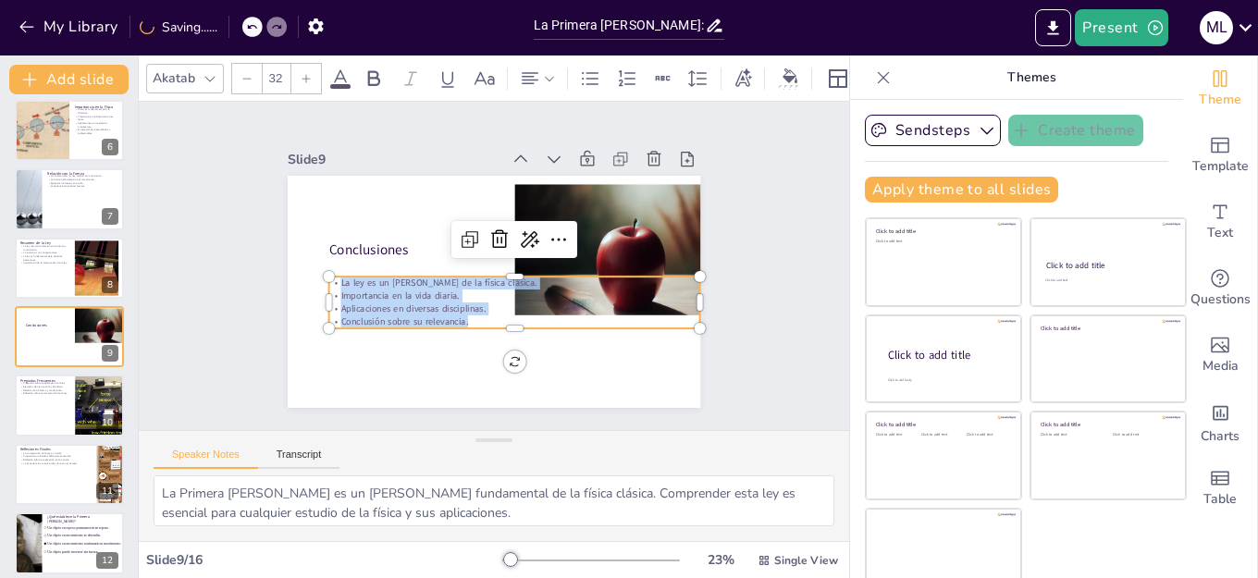
drag, startPoint x: 458, startPoint y: 311, endPoint x: 309, endPoint y: 273, distance: 153.7
click at [309, 273] on div "Conclusiones La ley es un [PERSON_NAME] de la física clásica. Importancia en la…" at bounding box center [509, 286] width 471 height 430
click at [415, 296] on p "Aplicaciones en diversas disciplinas." at bounding box center [500, 313] width 357 height 127
checkbox input "true"
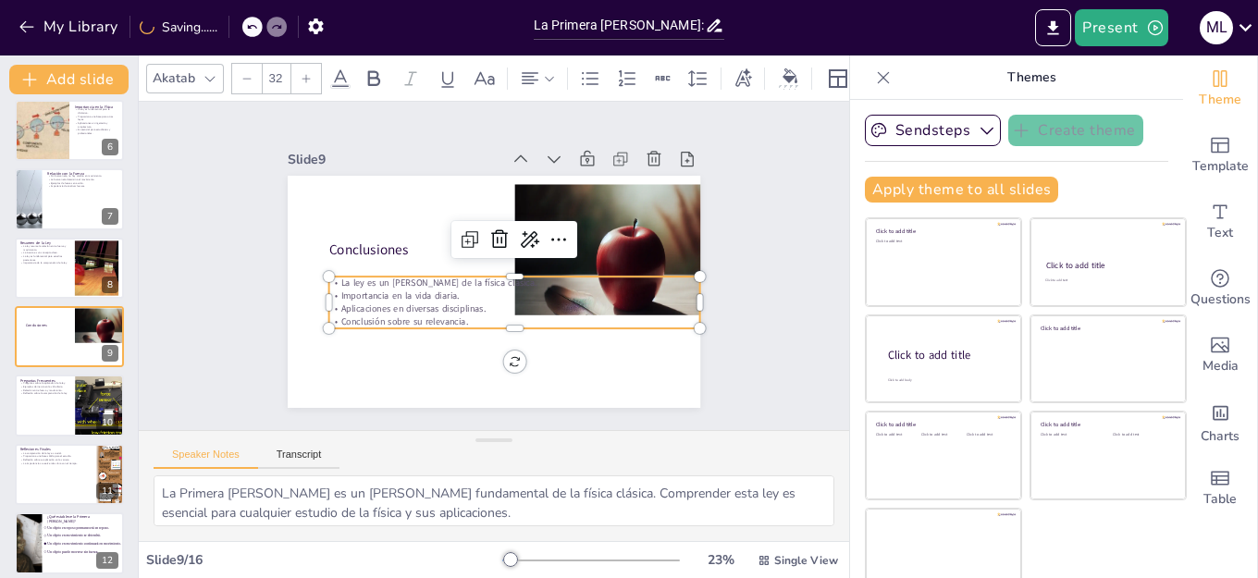
checkbox input "true"
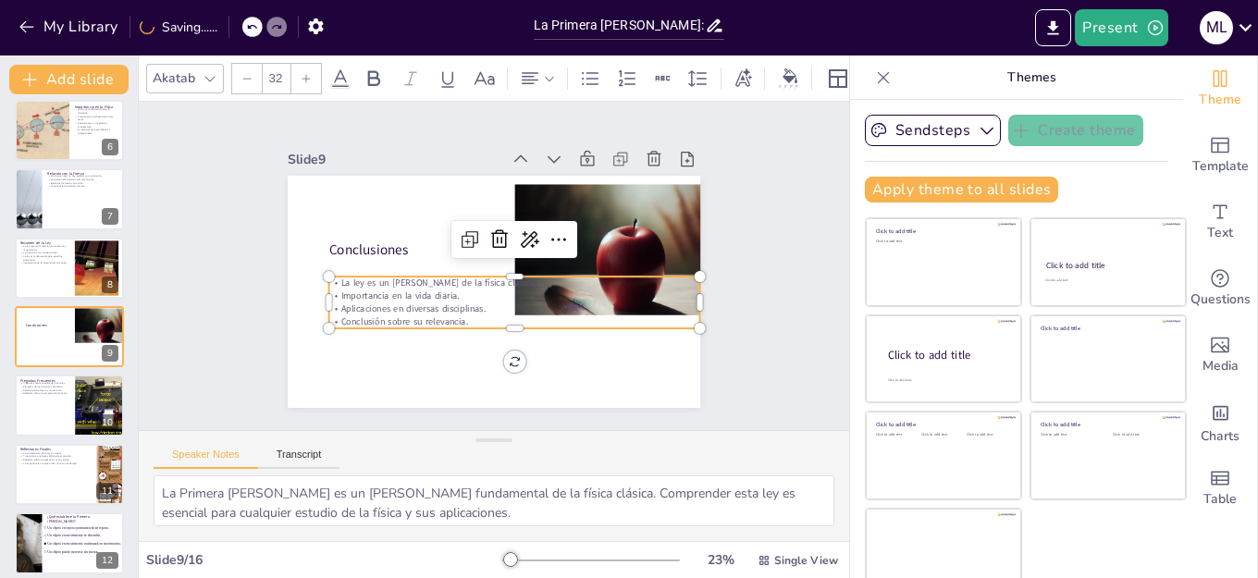
checkbox input "true"
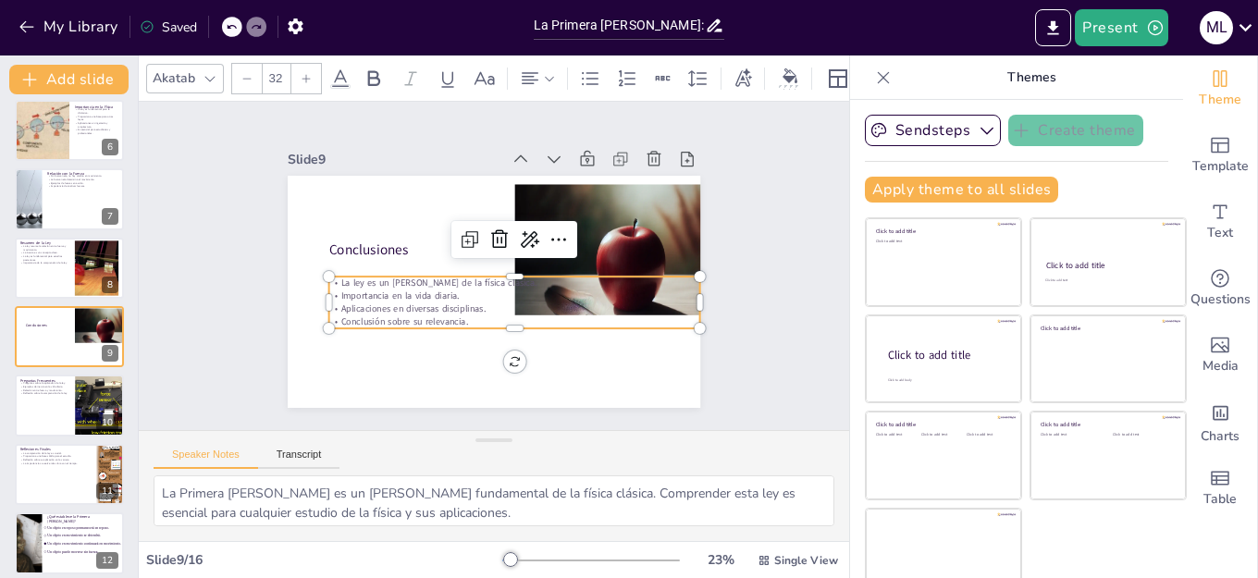
checkbox input "true"
click at [70, 283] on div at bounding box center [69, 268] width 111 height 63
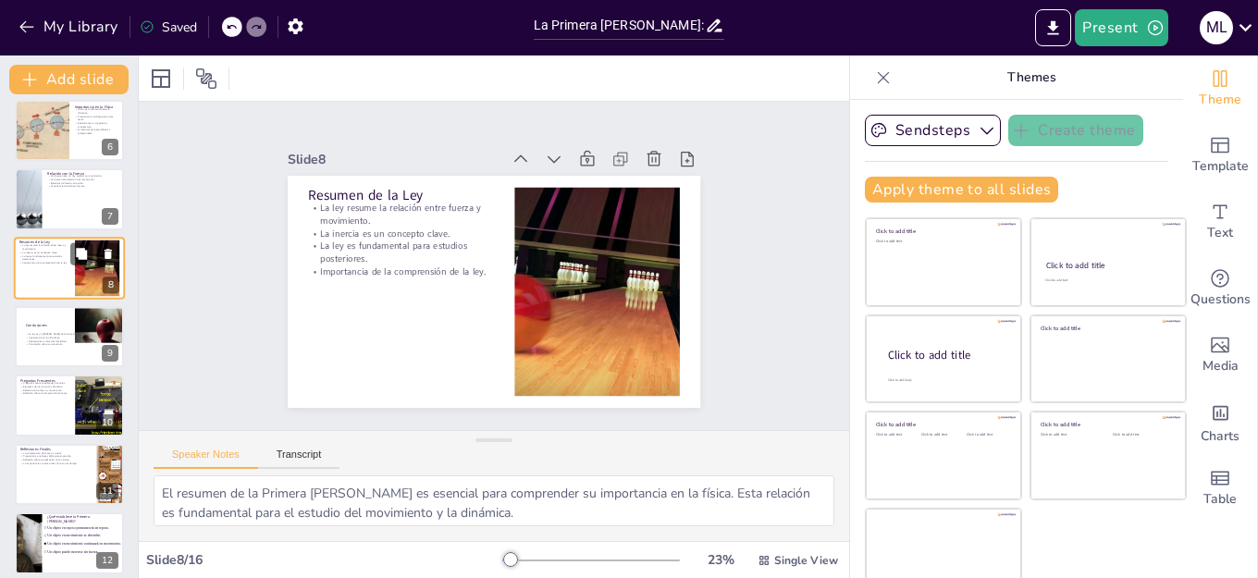
scroll to position [285, 0]
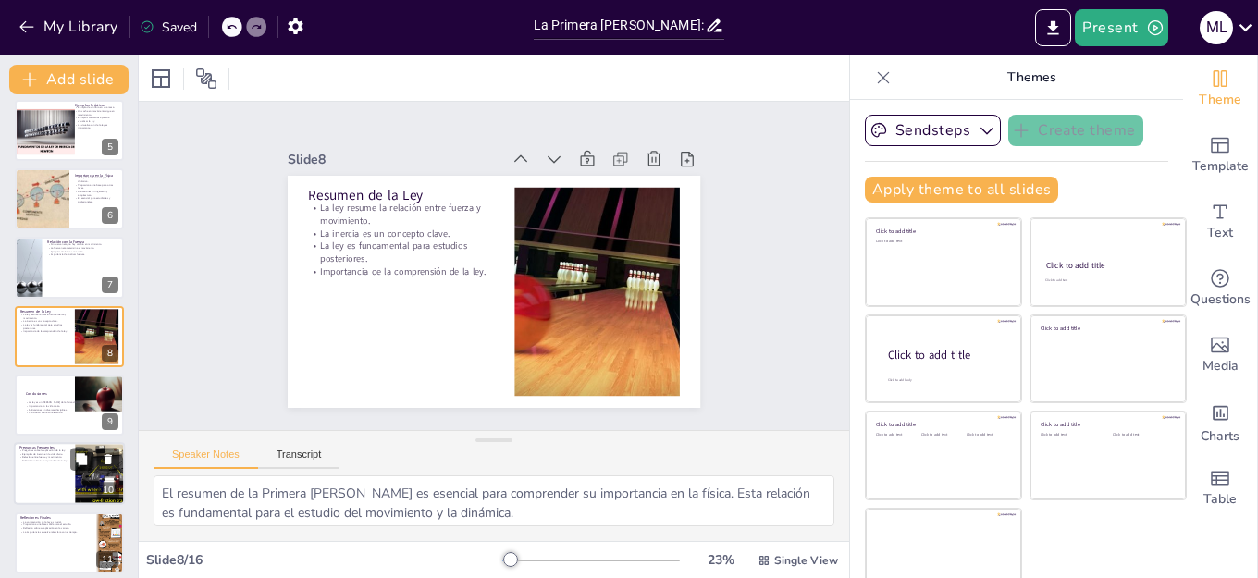
click at [72, 486] on div at bounding box center [69, 474] width 111 height 63
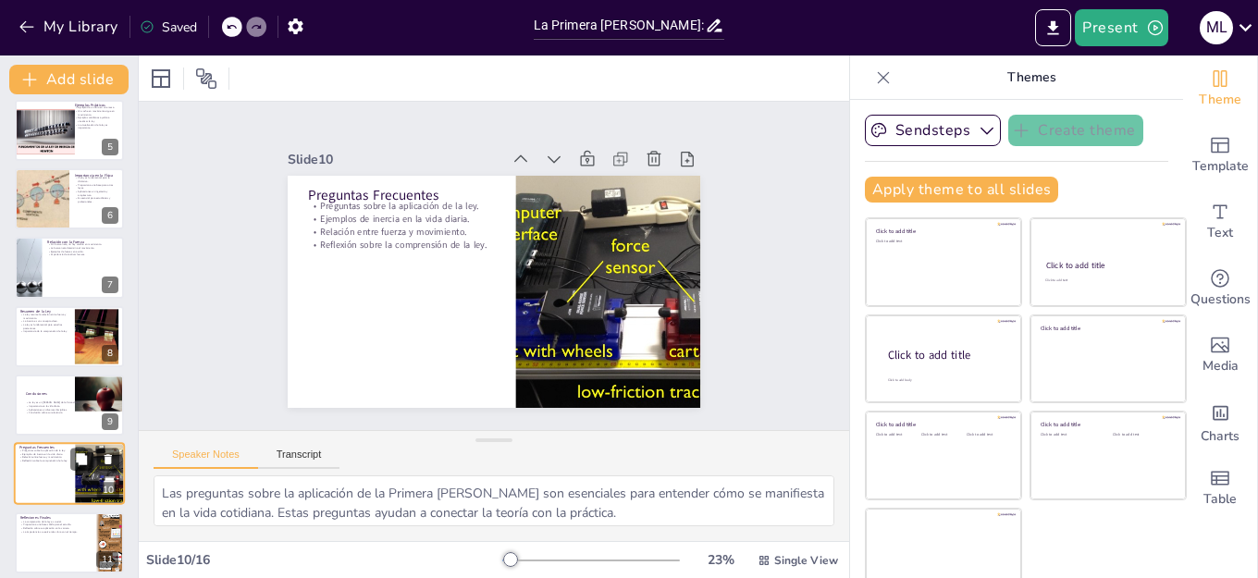
scroll to position [423, 0]
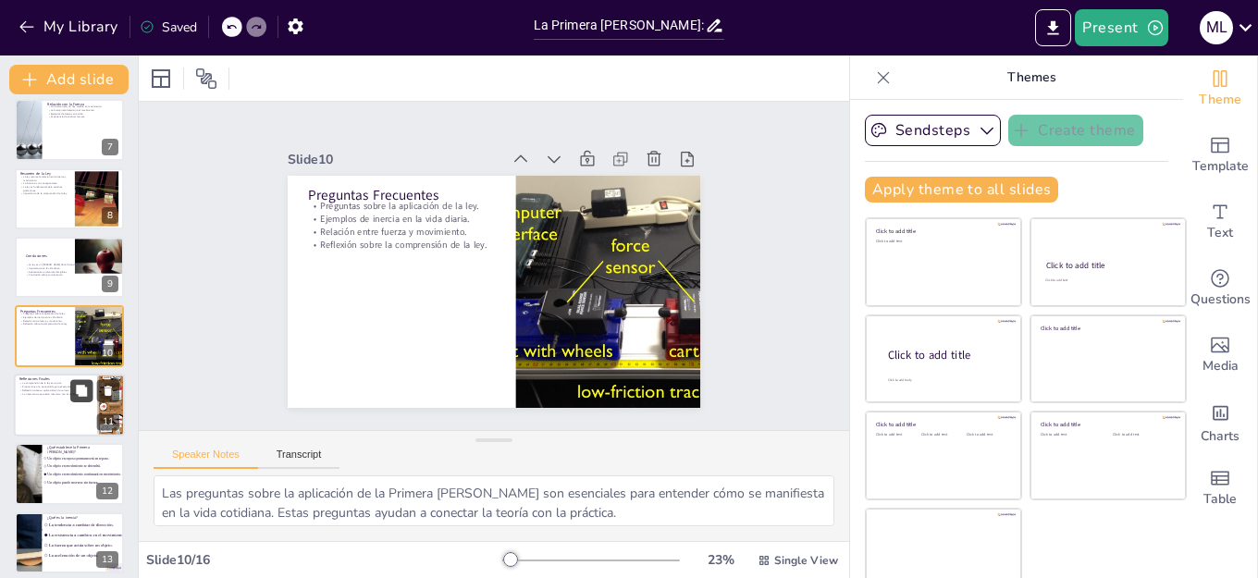
click at [72, 383] on button at bounding box center [81, 390] width 22 height 22
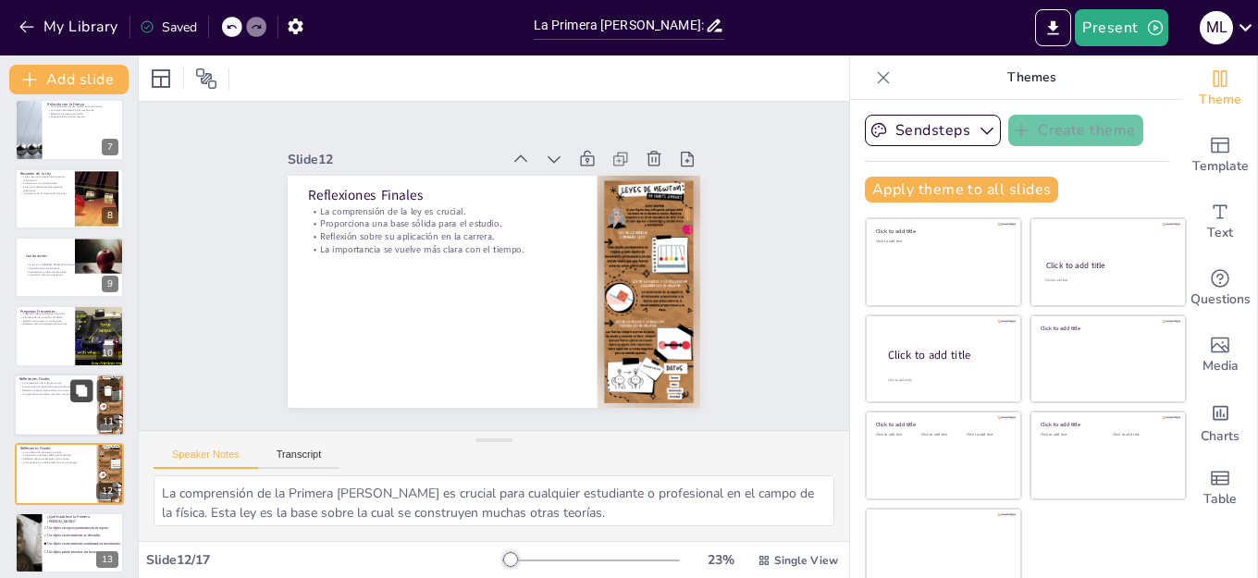
scroll to position [560, 0]
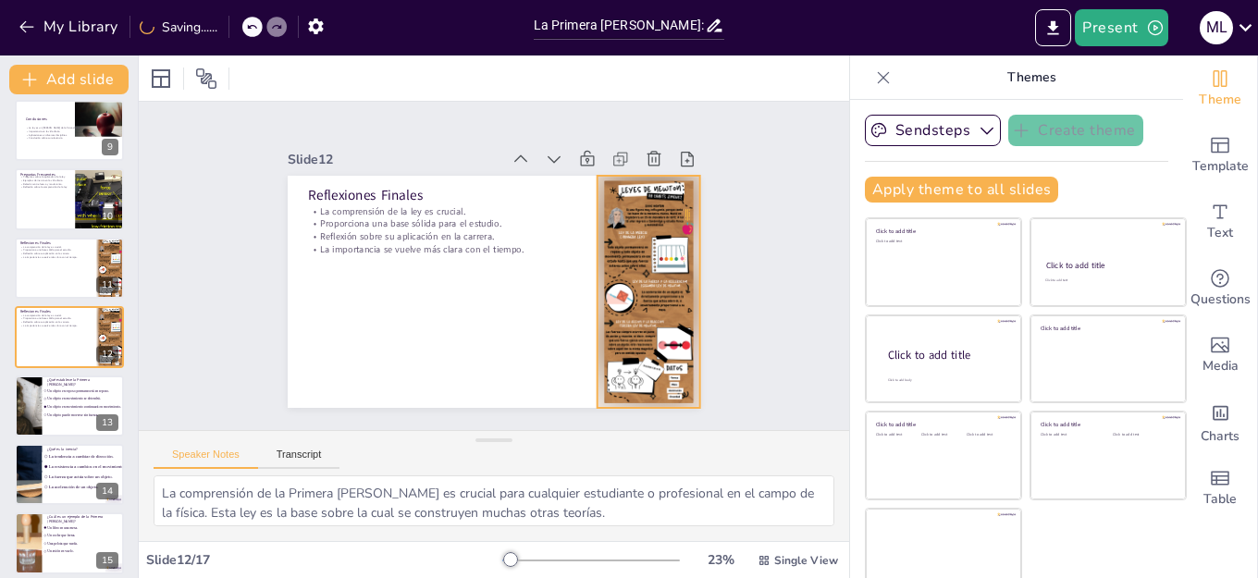
click at [630, 282] on div at bounding box center [592, 389] width 232 height 242
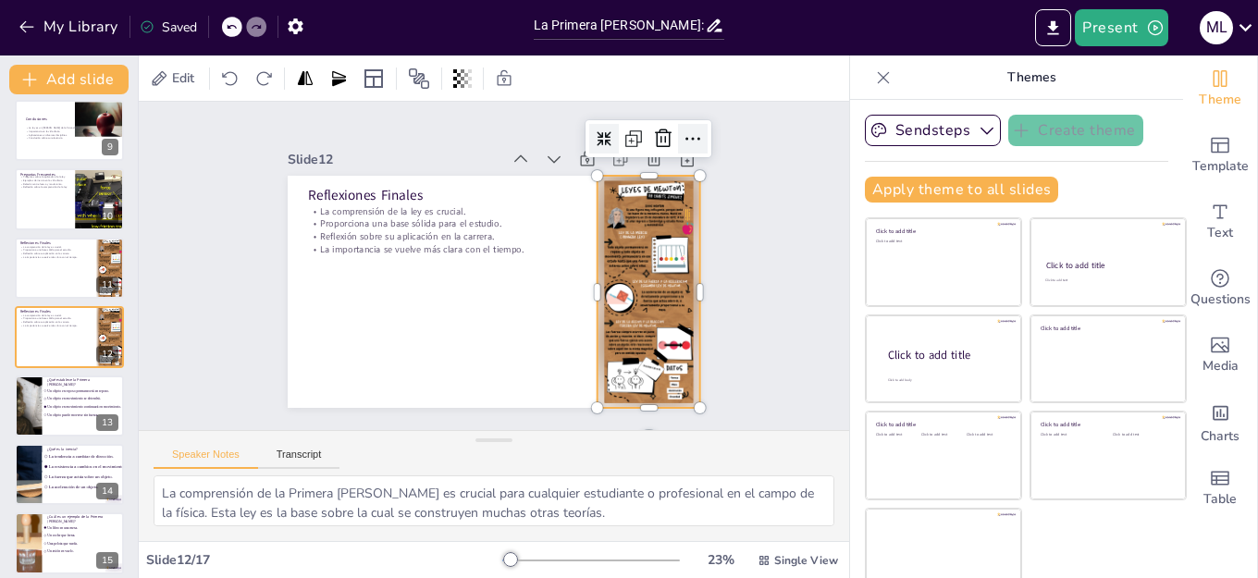
click at [688, 360] on icon at bounding box center [703, 375] width 31 height 31
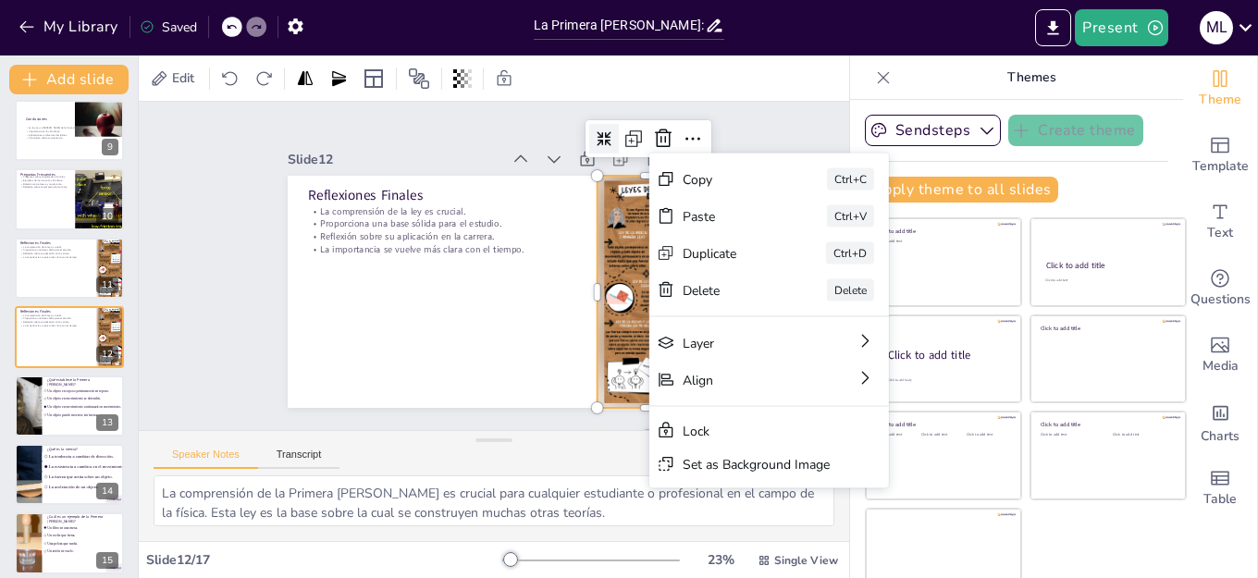
click at [726, 116] on div "Slide 1 La Primera [PERSON_NAME] y los fundamentos del Movimiento Esta presenta…" at bounding box center [494, 266] width 574 height 557
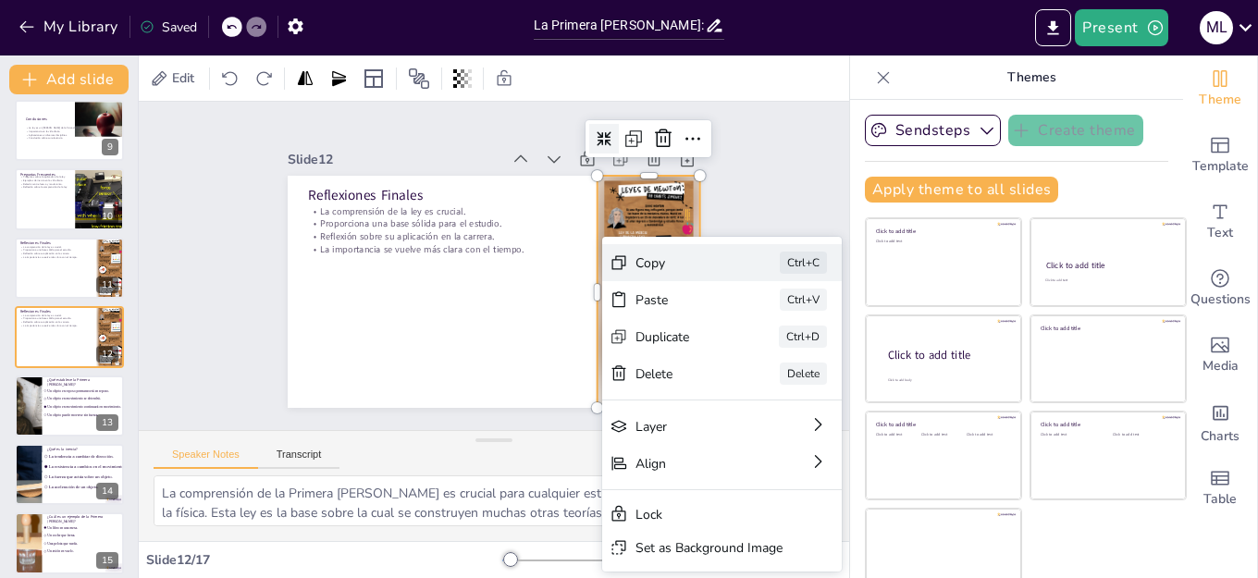
click at [746, 412] on div "Copy" at bounding box center [793, 430] width 94 height 36
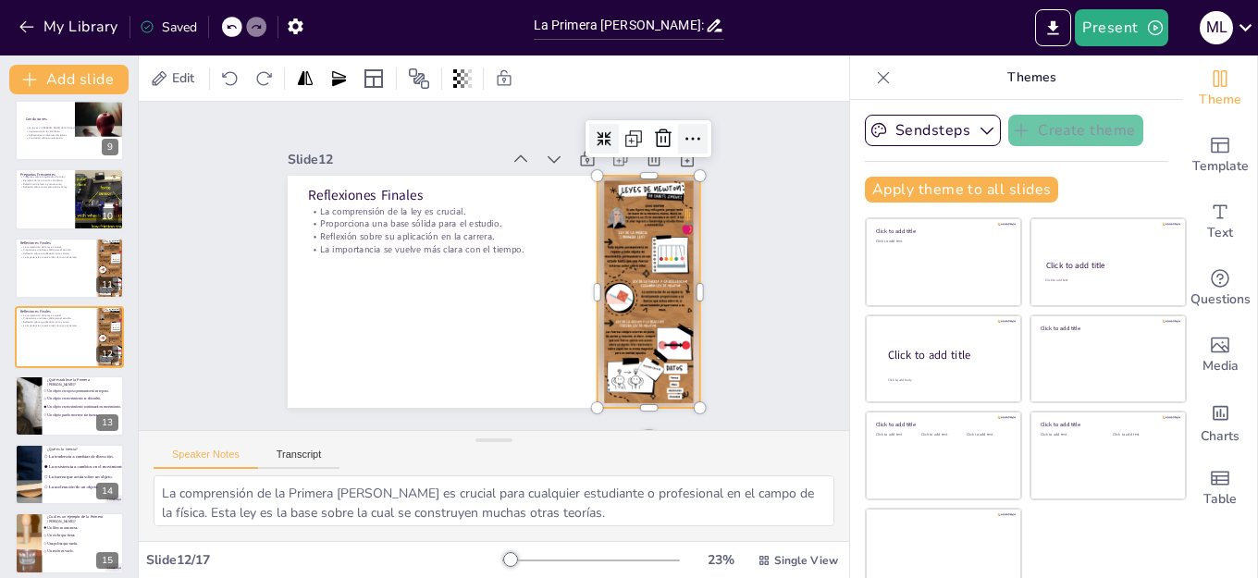
click at [709, 192] on icon at bounding box center [723, 206] width 28 height 28
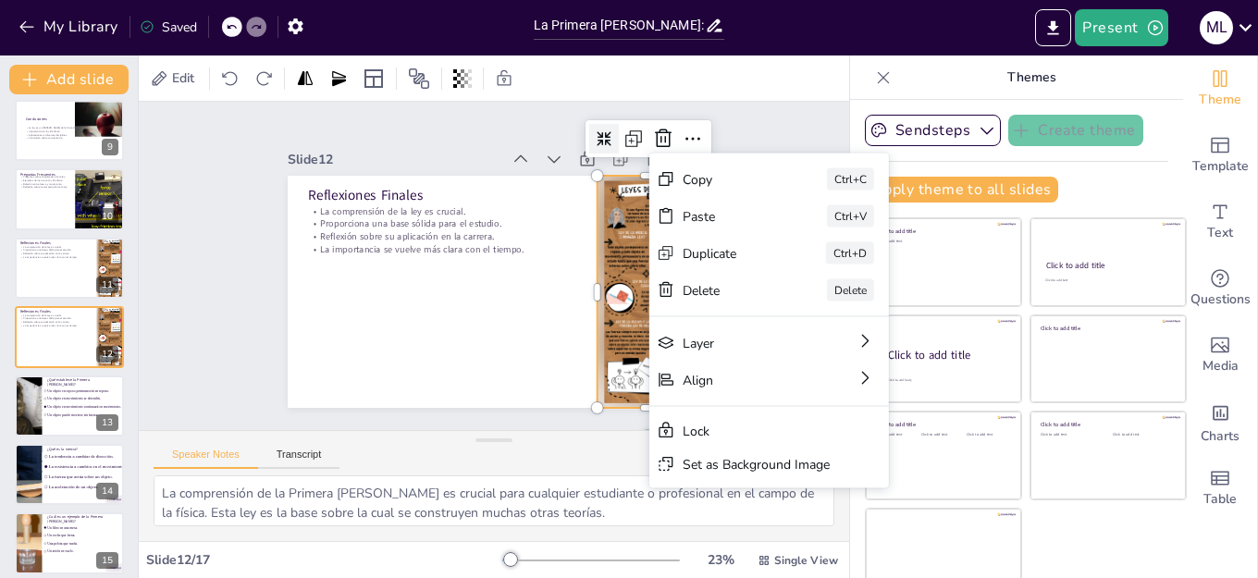
click at [743, 130] on div "Slide 1 La Primera [PERSON_NAME] y los fundamentos del Movimiento Esta presenta…" at bounding box center [494, 267] width 748 height 720
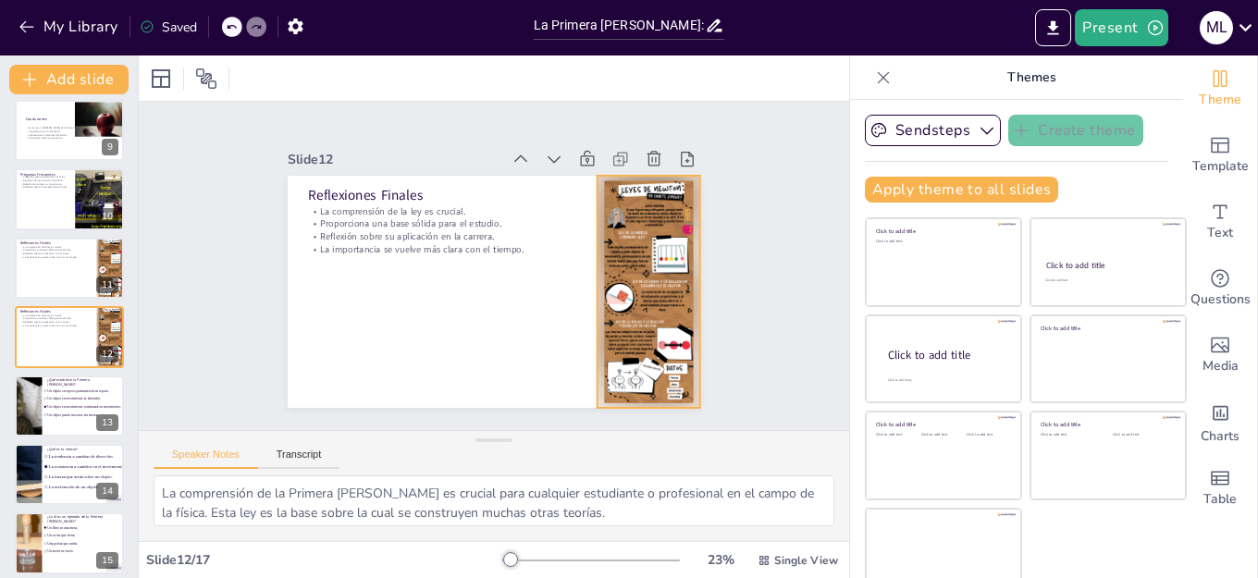
click at [599, 245] on div at bounding box center [639, 323] width 149 height 249
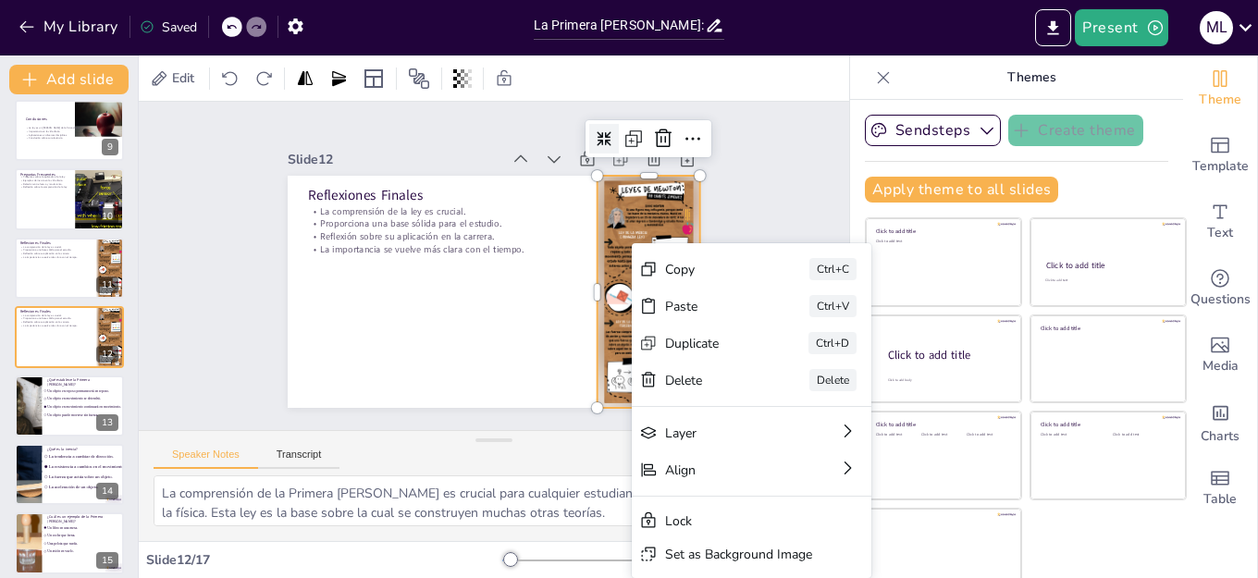
click at [562, 413] on div "Slide 1 La Primera [PERSON_NAME] y los fundamentos del Movimiento Esta presenta…" at bounding box center [493, 265] width 763 height 469
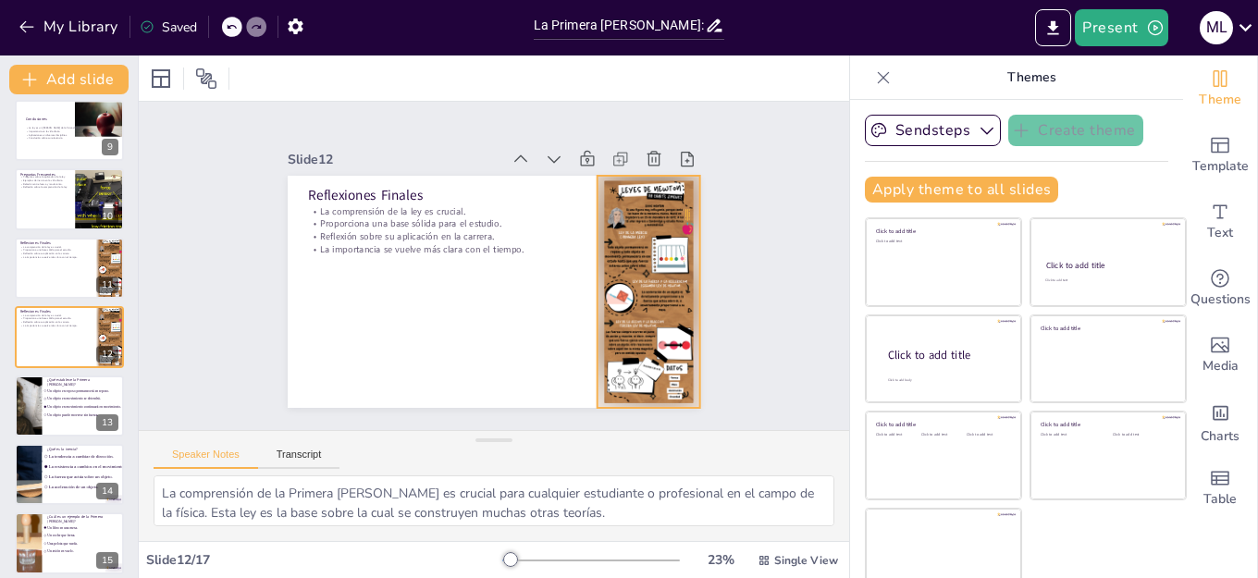
click at [625, 260] on div at bounding box center [604, 378] width 220 height 249
